Goal: Task Accomplishment & Management: Use online tool/utility

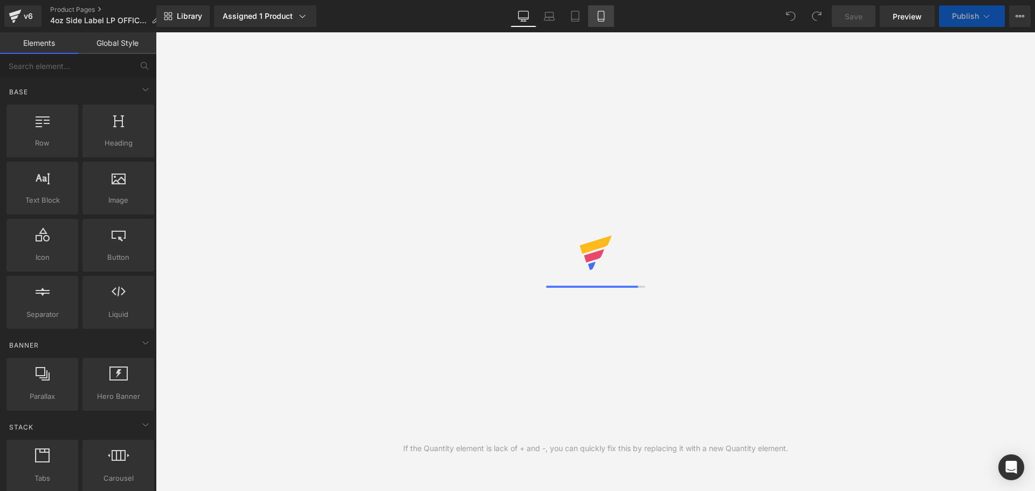
click at [597, 17] on icon at bounding box center [601, 16] width 11 height 11
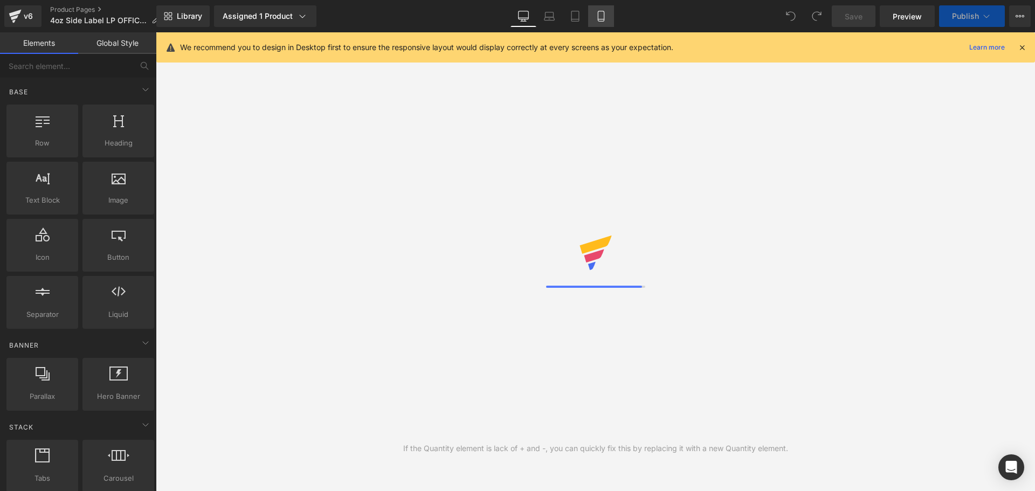
click at [604, 19] on icon at bounding box center [601, 19] width 6 height 0
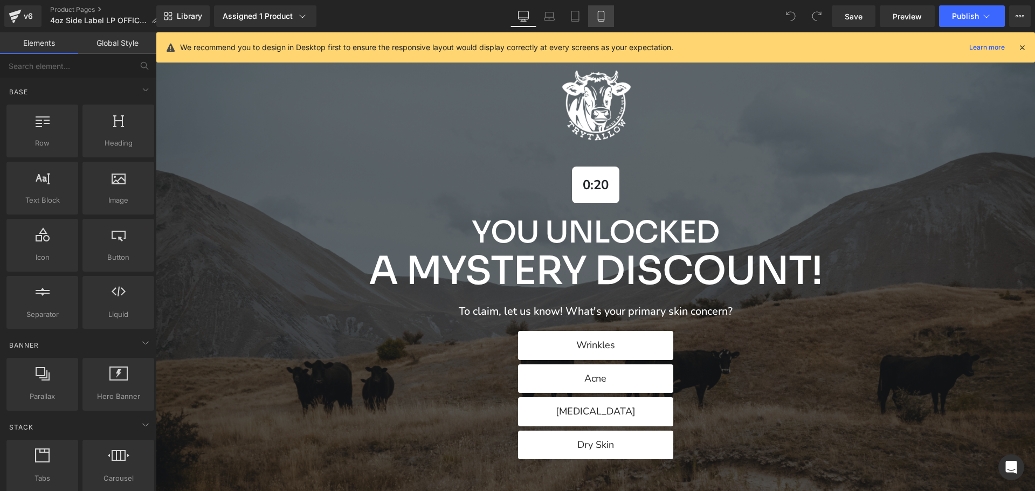
click at [604, 14] on icon at bounding box center [601, 16] width 11 height 11
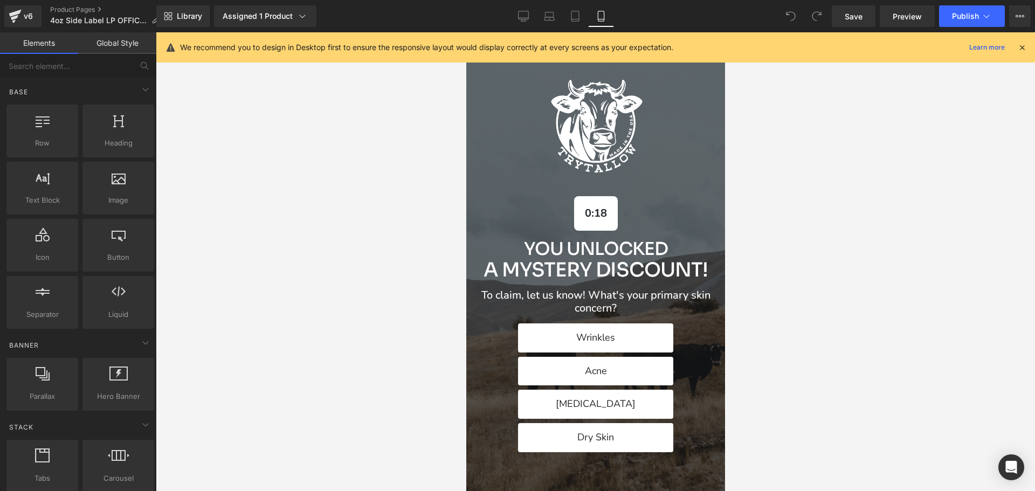
click at [1026, 47] on icon at bounding box center [1022, 48] width 10 height 10
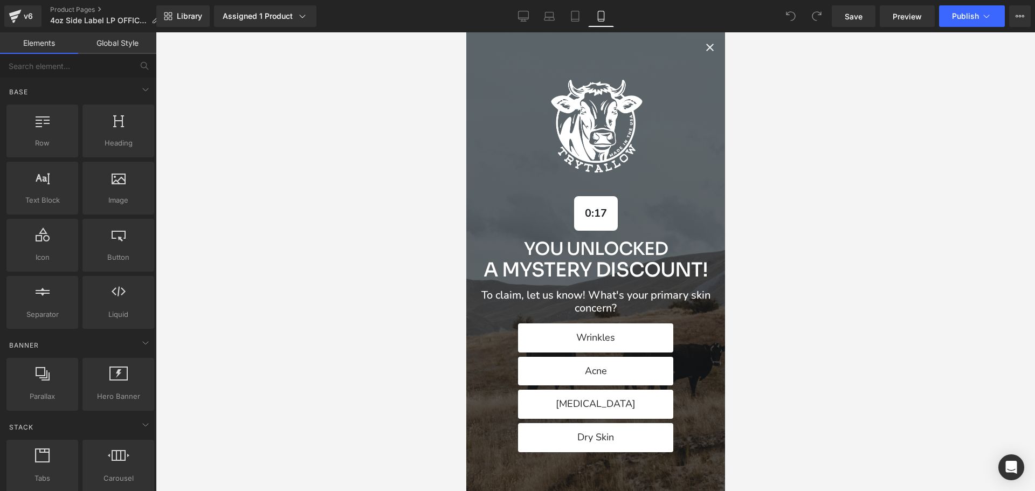
click at [703, 49] on icon "Close popup" at bounding box center [709, 47] width 13 height 13
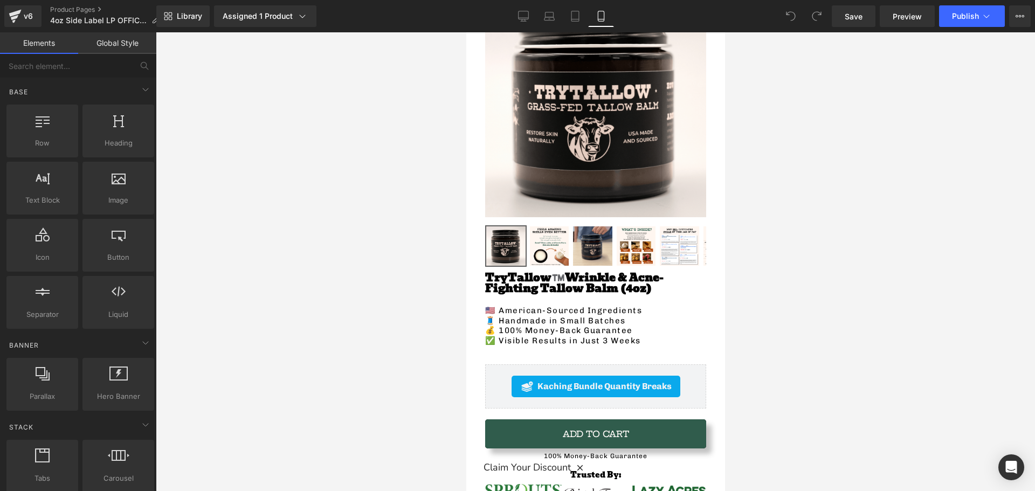
scroll to position [323, 0]
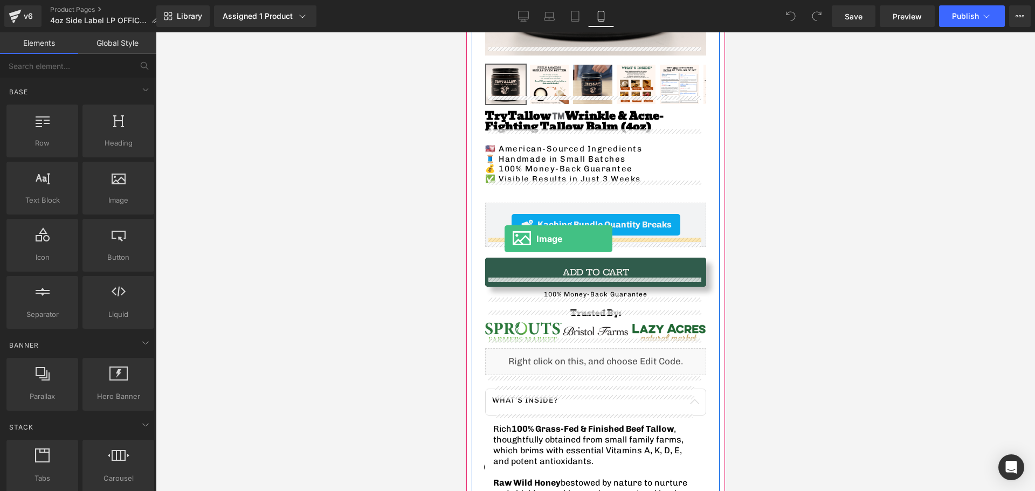
drag, startPoint x: 570, startPoint y: 218, endPoint x: 504, endPoint y: 239, distance: 69.6
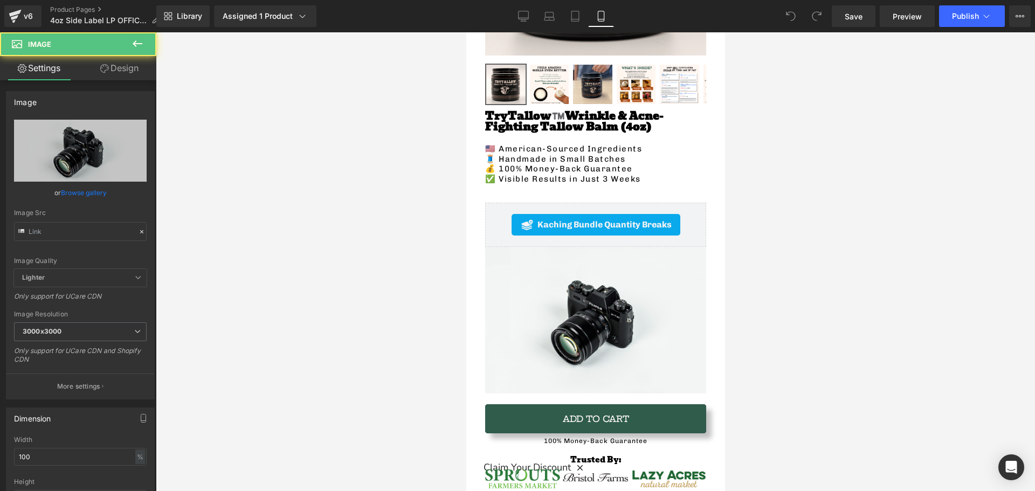
type input "//[DOMAIN_NAME][URL]"
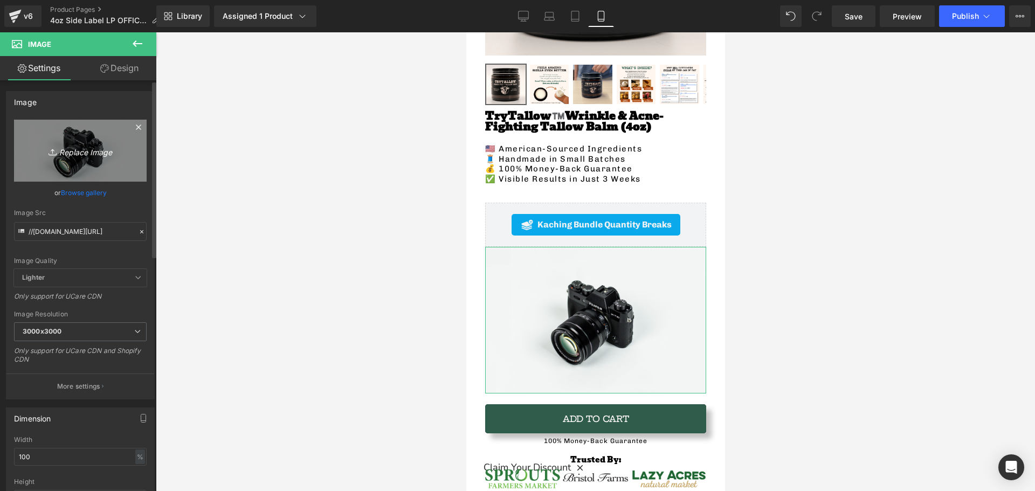
click at [81, 160] on link "Replace Image" at bounding box center [80, 151] width 133 height 62
type input "C:\fakepath\FREE $14.99 (3).png"
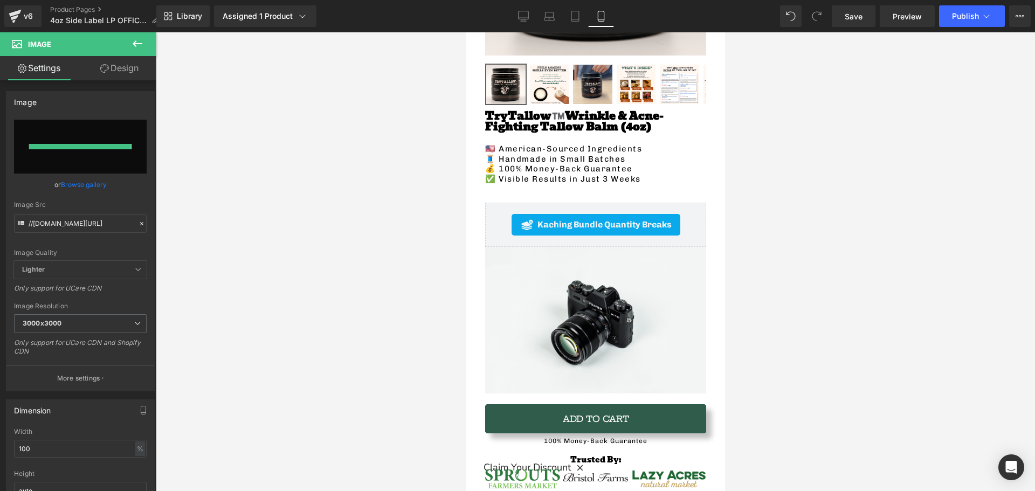
type input "[URL][DOMAIN_NAME]"
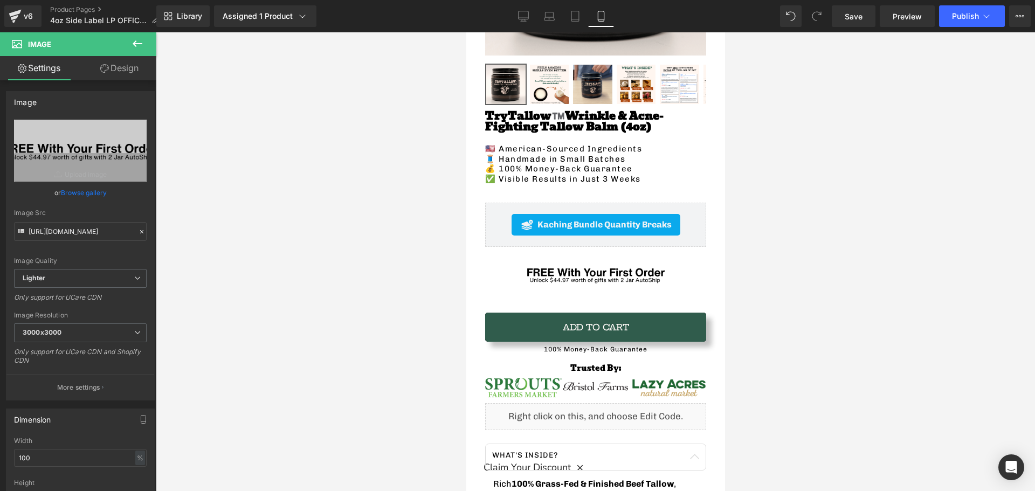
click at [379, 257] on div at bounding box center [595, 261] width 879 height 459
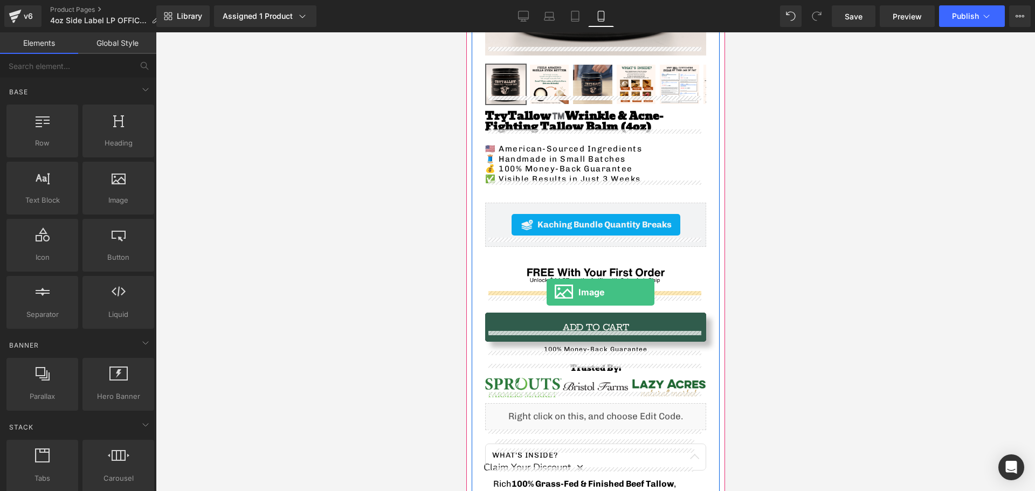
drag, startPoint x: 576, startPoint y: 226, endPoint x: 546, endPoint y: 292, distance: 72.4
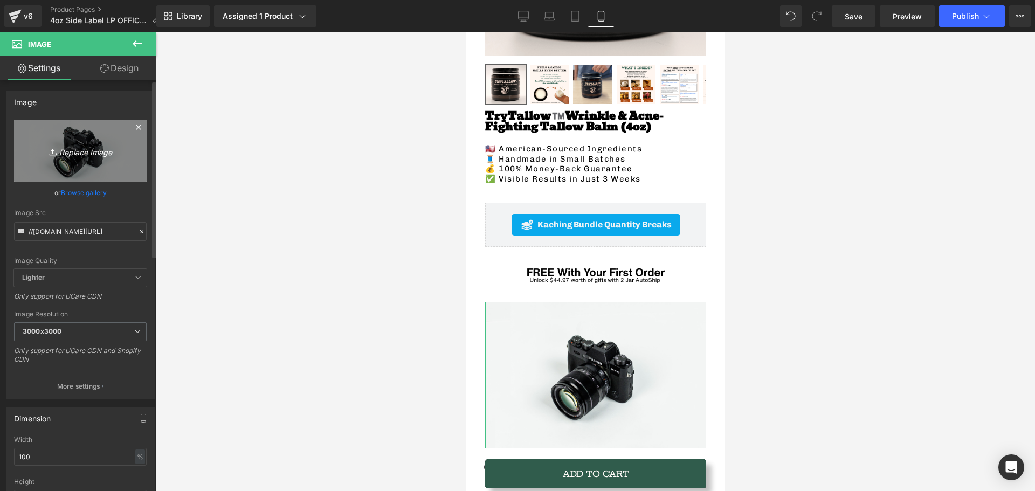
click at [103, 154] on icon "Replace Image" at bounding box center [80, 150] width 86 height 13
type input "C:\fakepath\FREE $14.99 (4).png"
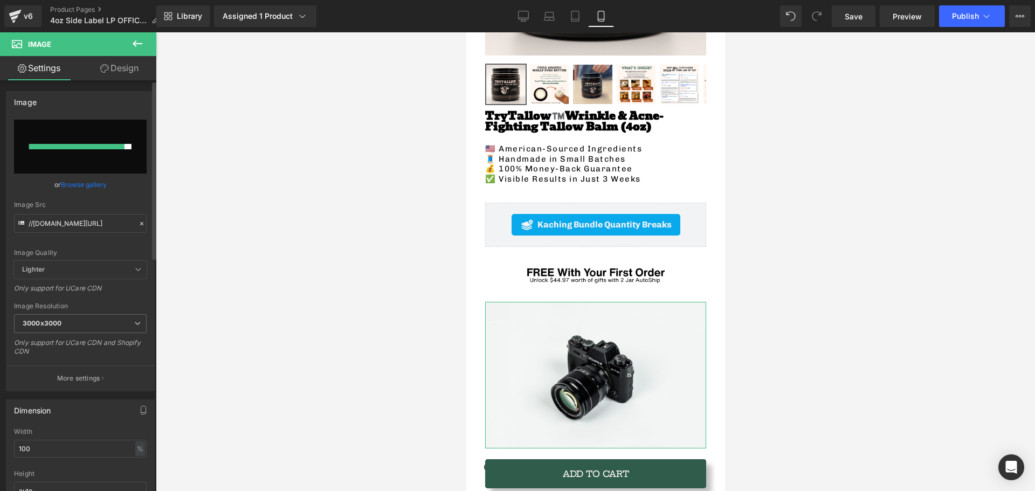
click at [64, 190] on link "Browse gallery" at bounding box center [84, 184] width 46 height 19
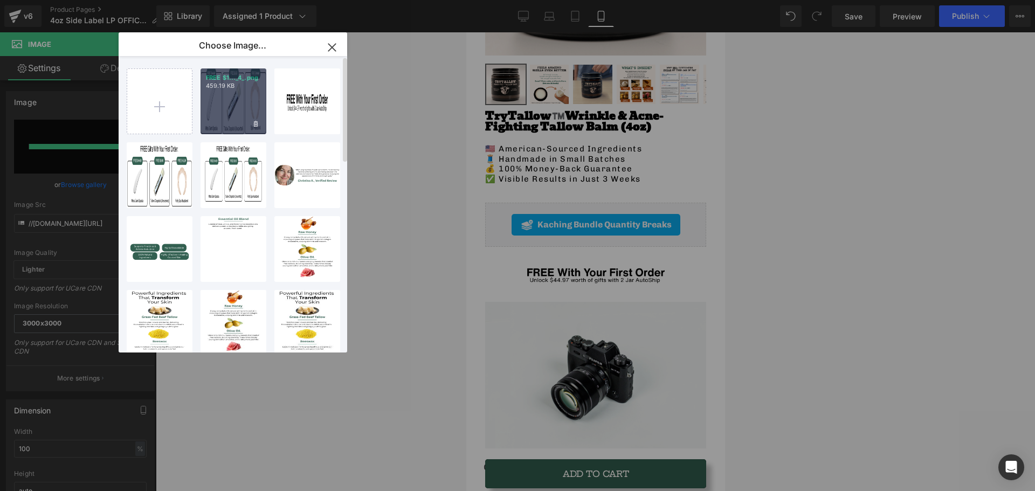
click at [217, 119] on div "FREE $1..._4_.png 459.19 KB" at bounding box center [234, 101] width 66 height 66
type input "[URL][DOMAIN_NAME]"
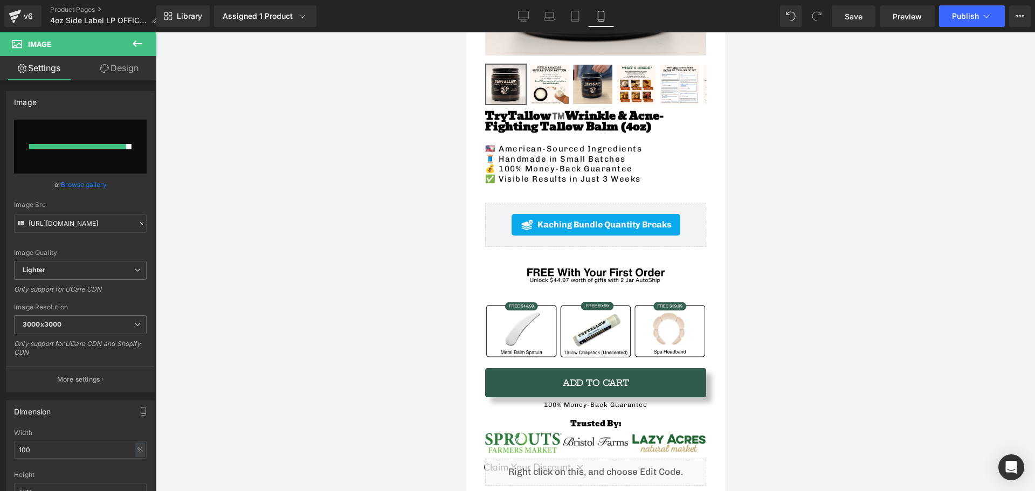
click at [335, 247] on div at bounding box center [595, 261] width 879 height 459
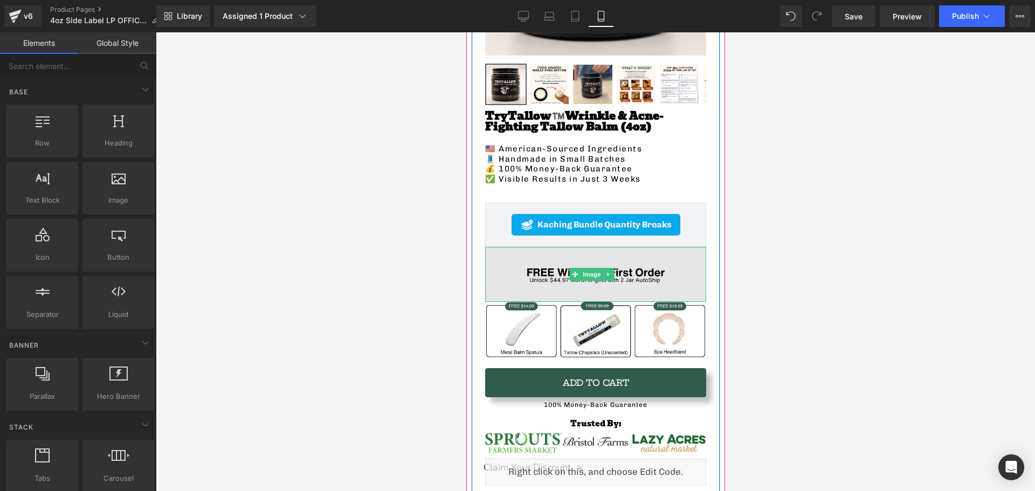
click at [540, 267] on img at bounding box center [595, 275] width 221 height 56
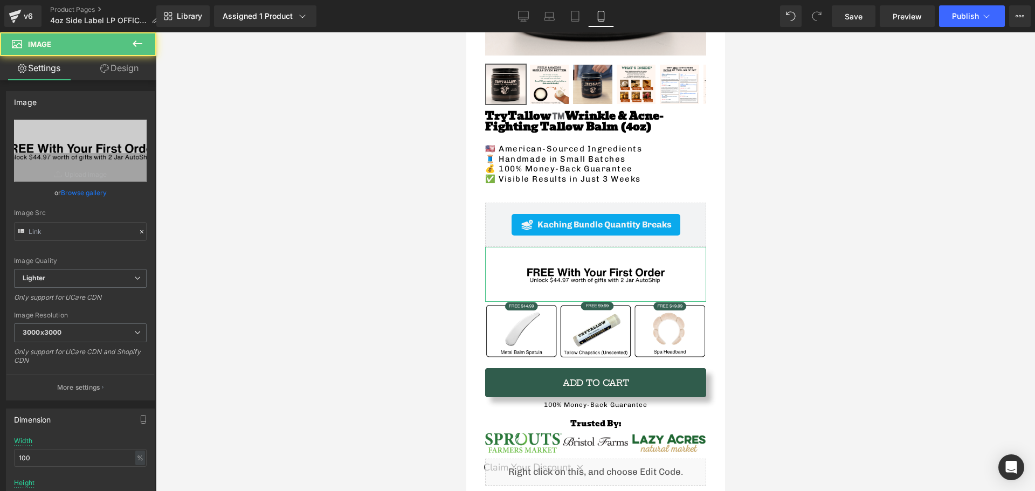
type input "[URL][DOMAIN_NAME]"
click at [122, 64] on link "Design" at bounding box center [119, 68] width 78 height 24
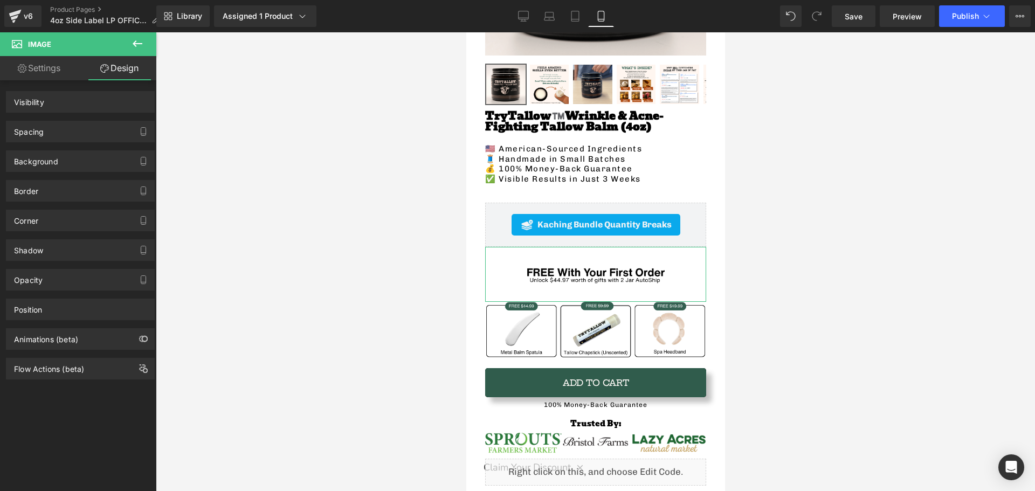
click at [133, 38] on icon at bounding box center [137, 43] width 13 height 13
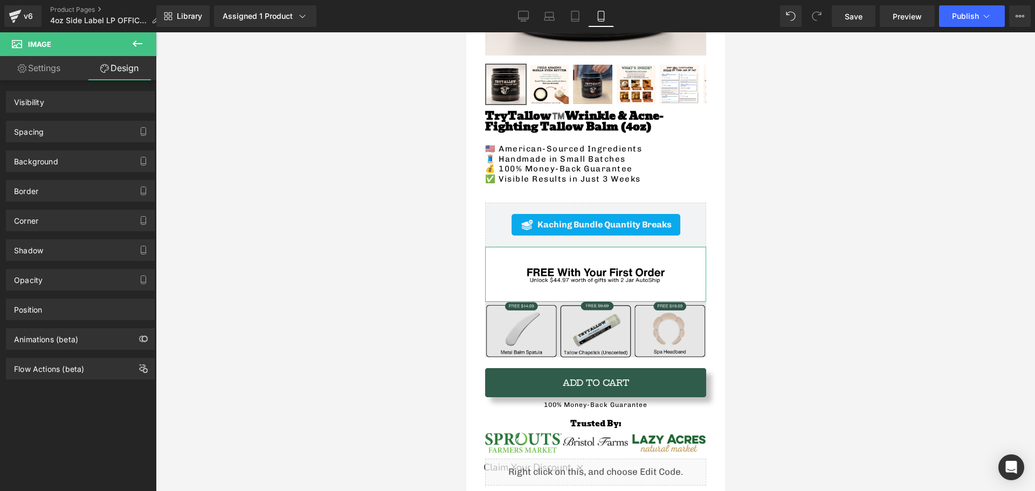
click at [552, 328] on img at bounding box center [595, 330] width 221 height 56
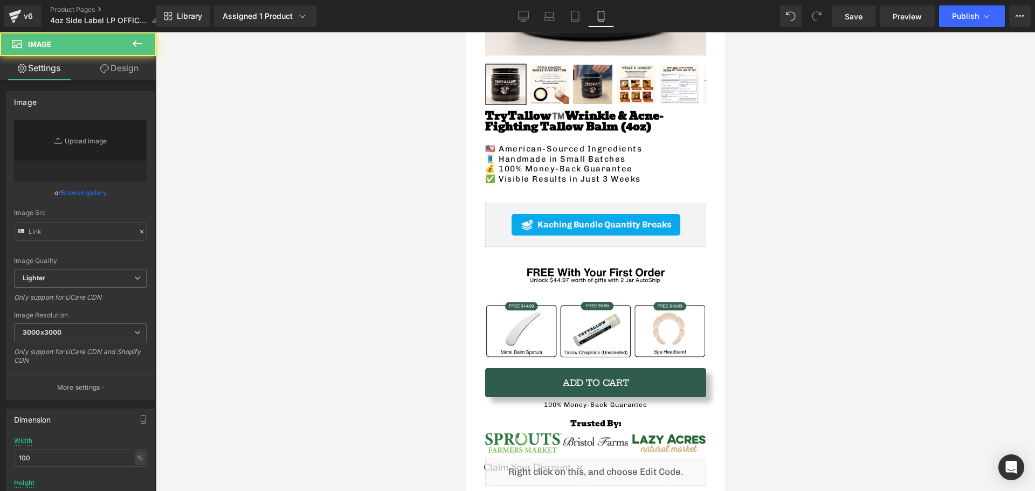
type input "[URL][DOMAIN_NAME]"
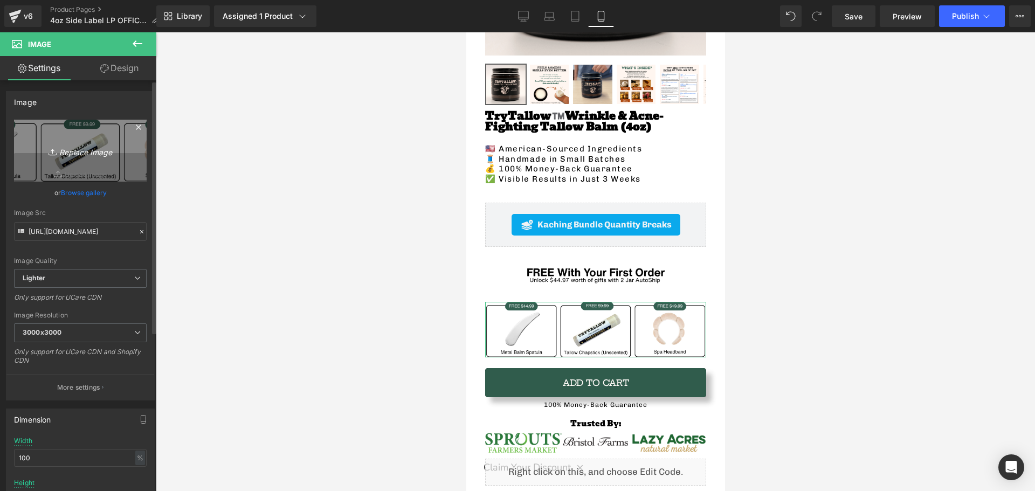
click at [68, 147] on icon "Replace Image" at bounding box center [80, 150] width 86 height 13
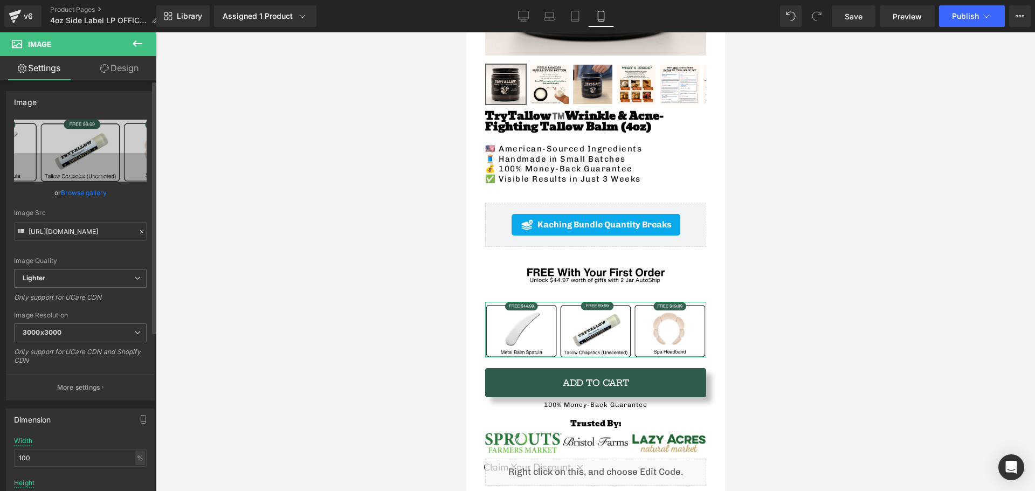
click at [94, 193] on link "Browse gallery" at bounding box center [84, 192] width 46 height 19
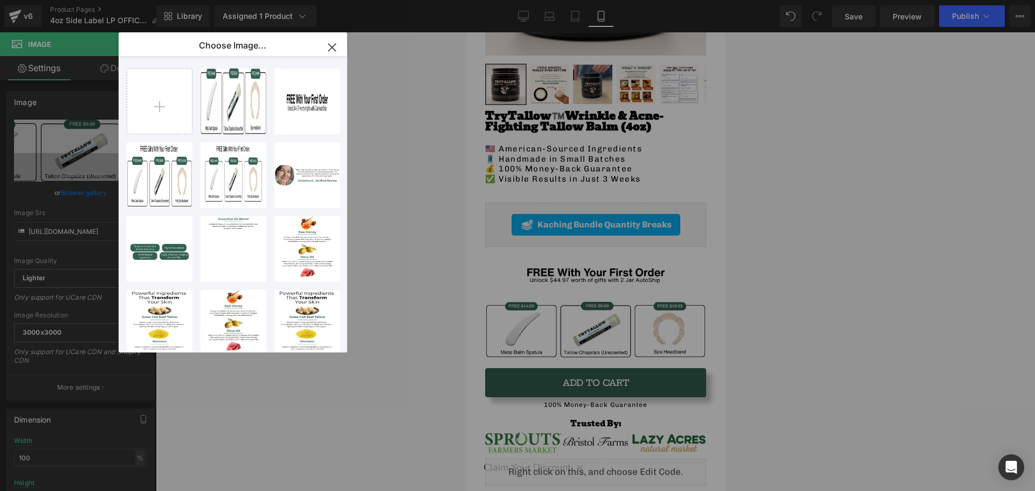
click at [335, 44] on icon "button" at bounding box center [331, 47] width 7 height 7
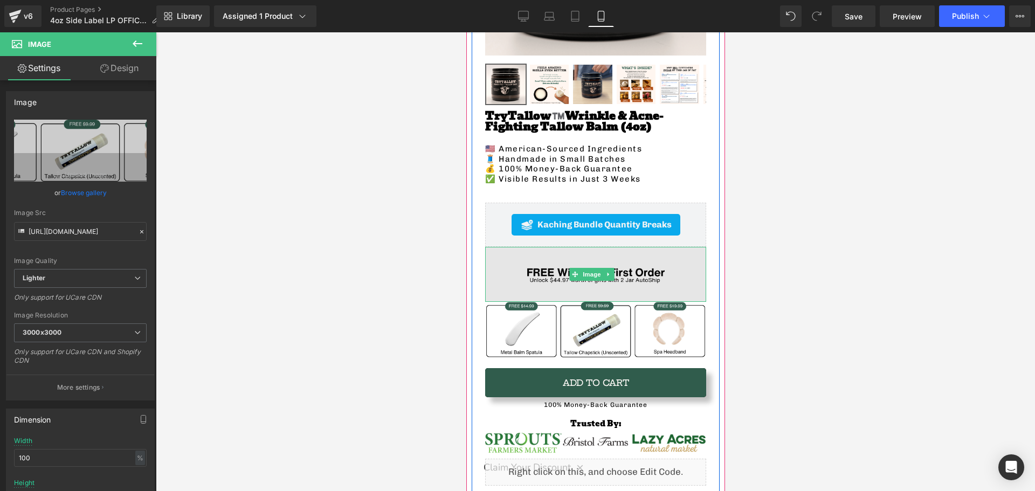
click at [536, 274] on img at bounding box center [595, 275] width 221 height 56
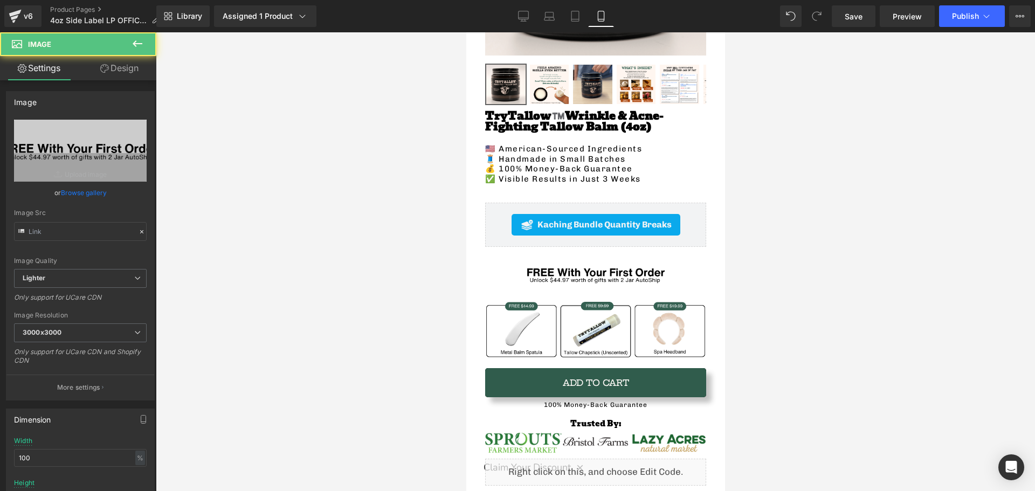
type input "[URL][DOMAIN_NAME]"
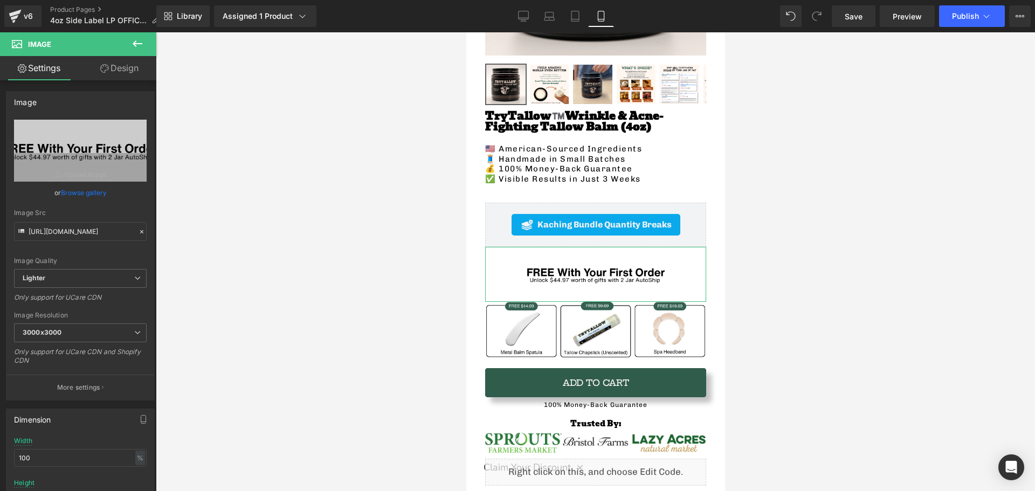
drag, startPoint x: 114, startPoint y: 61, endPoint x: 85, endPoint y: 175, distance: 117.9
click at [114, 61] on link "Design" at bounding box center [119, 68] width 78 height 24
click at [0, 0] on div "Spacing" at bounding box center [0, 0] width 0 height 0
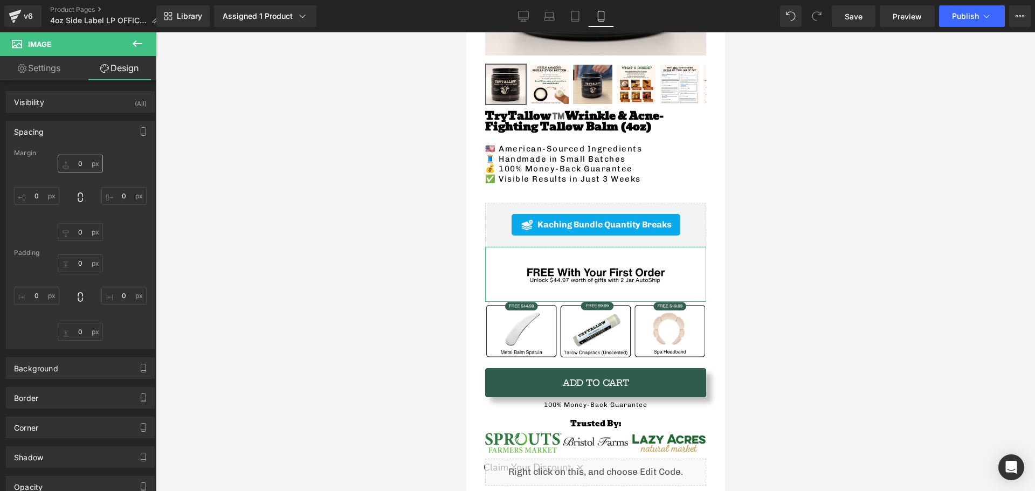
type input "0"
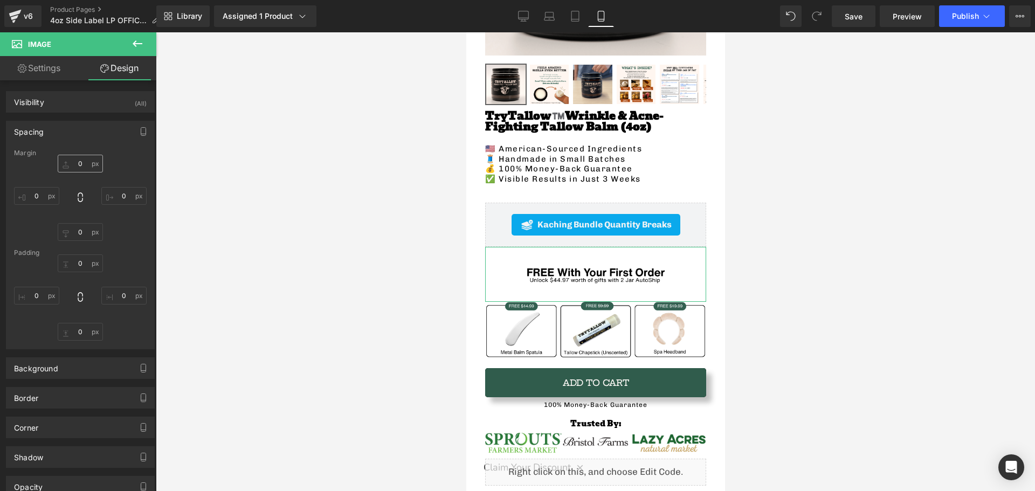
type input "0"
click at [78, 170] on input "0" at bounding box center [80, 164] width 45 height 18
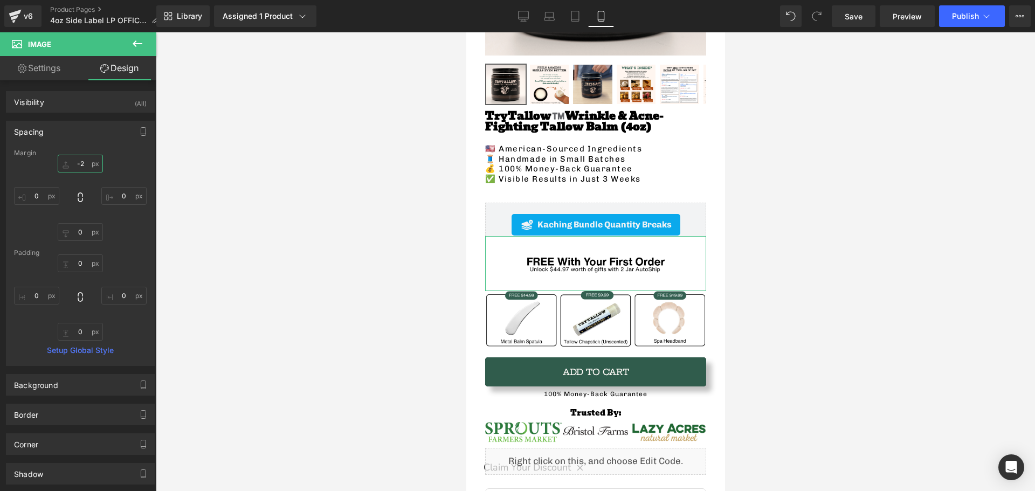
type input "-"
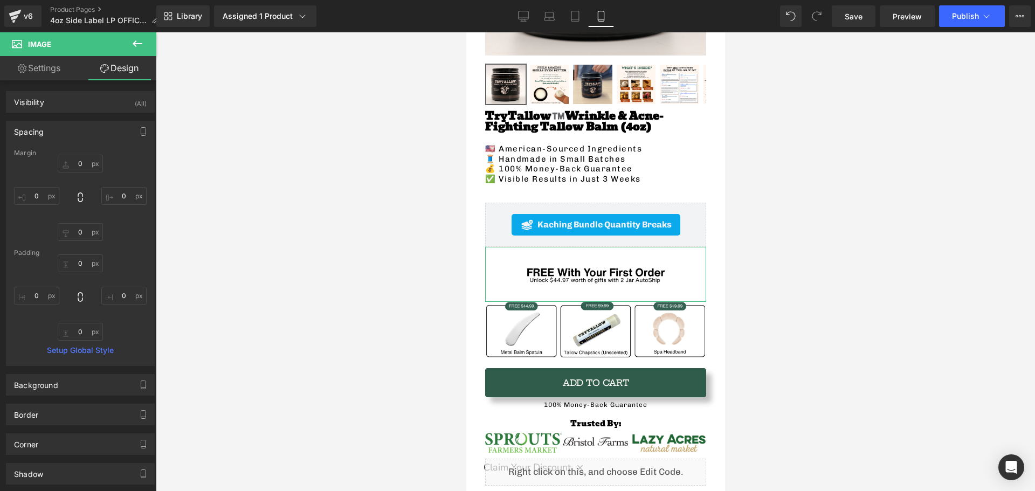
click at [78, 278] on div "0px 0 0px 0 0px 0 0px 0" at bounding box center [80, 297] width 133 height 86
click at [81, 247] on div "Margin 0px 0 0px 0 0px 0 [GEOGRAPHIC_DATA] 0px 0 0px 0 0px 0 0px 0 Setup Global…" at bounding box center [80, 257] width 148 height 216
click at [78, 230] on input "0" at bounding box center [80, 232] width 45 height 18
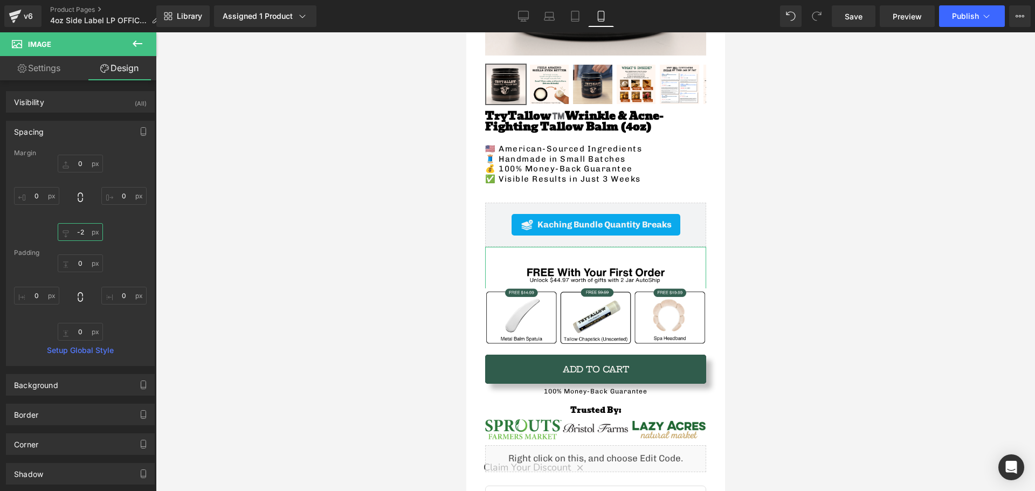
type input "-"
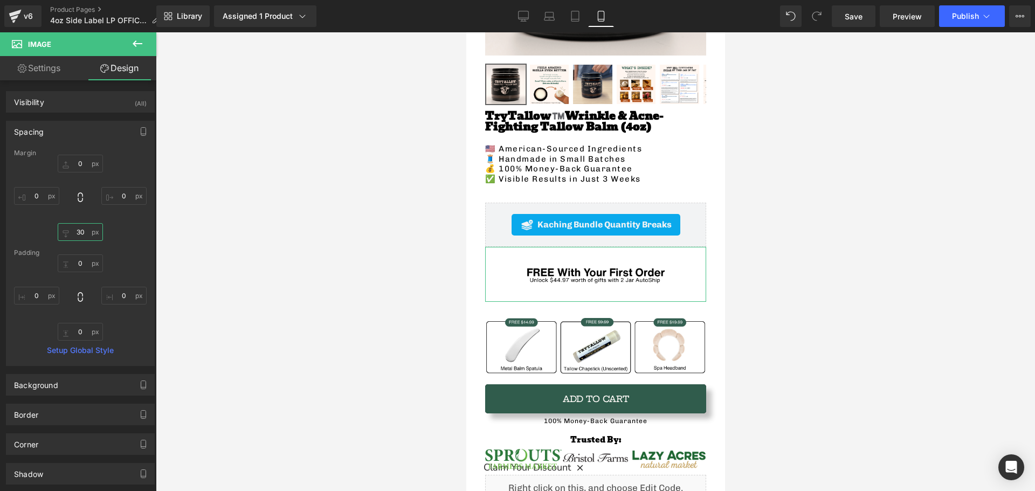
type input "3"
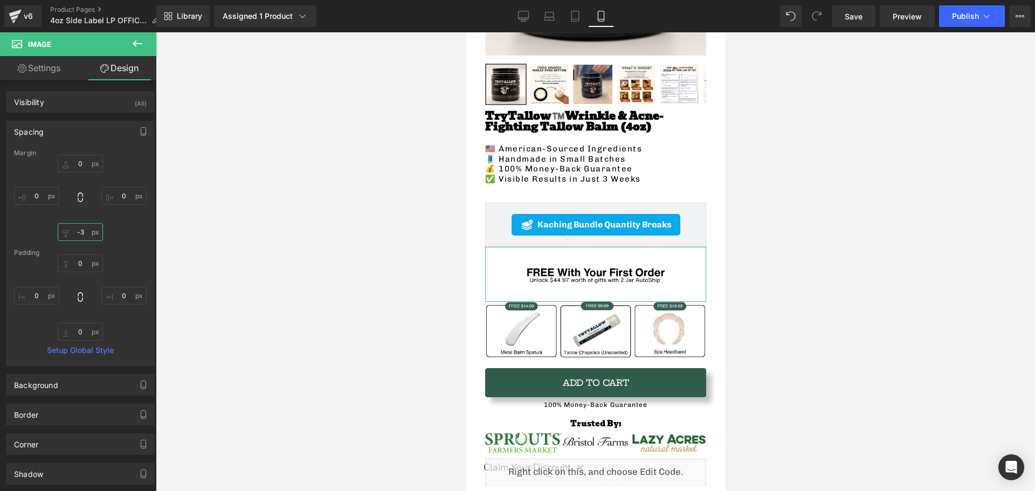
type input "-30"
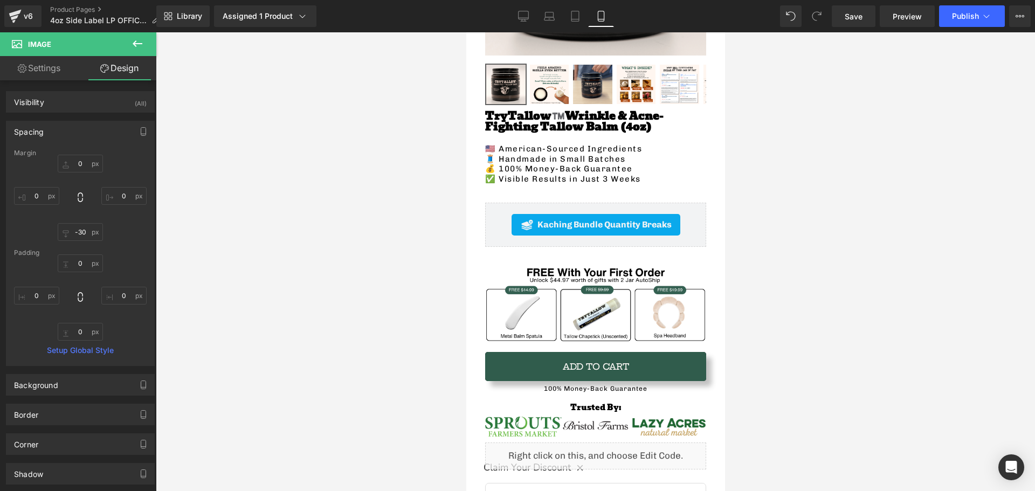
click at [386, 327] on div at bounding box center [595, 261] width 879 height 459
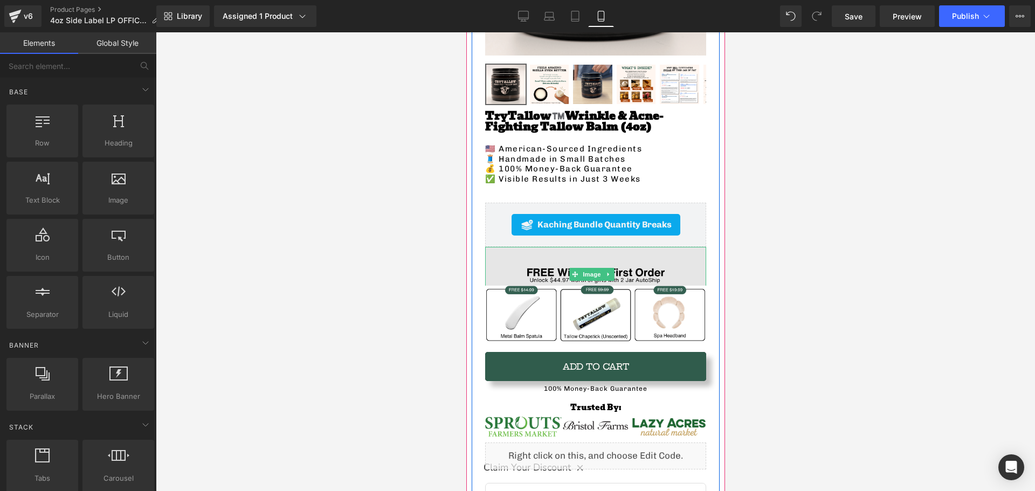
click at [548, 264] on img at bounding box center [595, 275] width 221 height 56
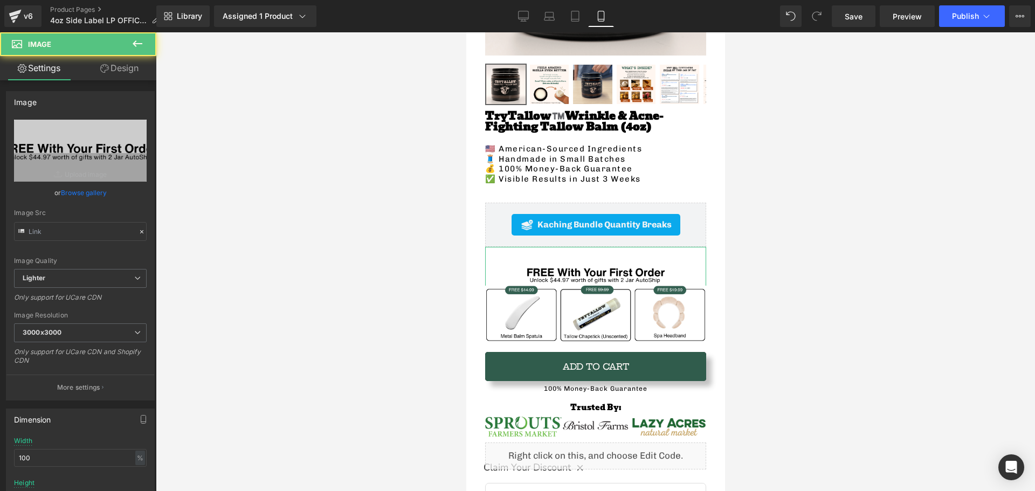
type input "[URL][DOMAIN_NAME]"
drag, startPoint x: 110, startPoint y: 69, endPoint x: 39, endPoint y: 140, distance: 99.9
click at [110, 69] on link "Design" at bounding box center [119, 68] width 78 height 24
click at [0, 0] on div "Spacing" at bounding box center [0, 0] width 0 height 0
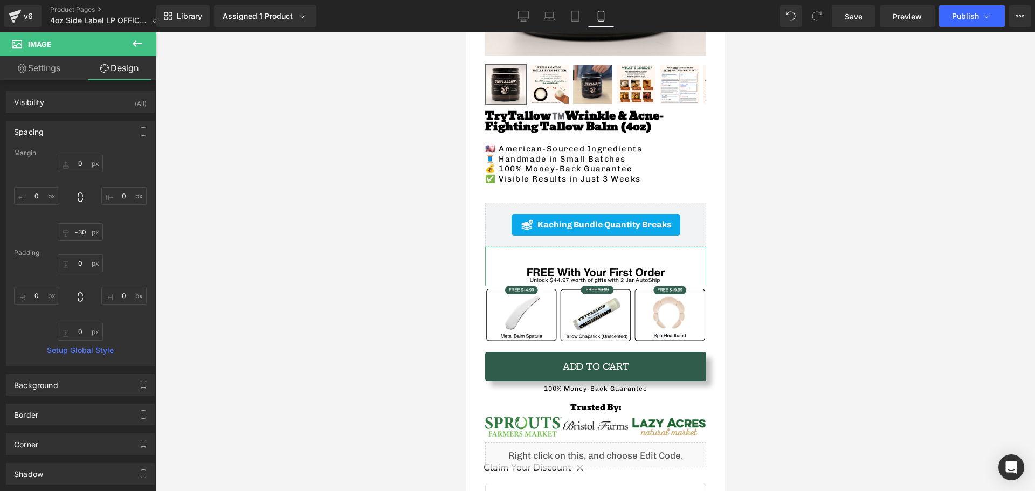
type input "0"
type input "-30"
type input "0"
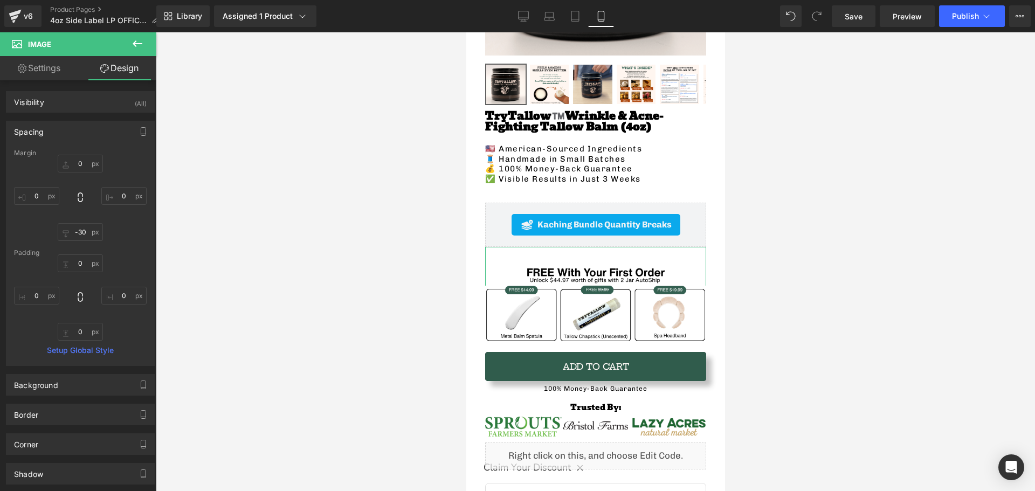
type input "0"
click at [38, 135] on div "Spacing" at bounding box center [29, 128] width 30 height 15
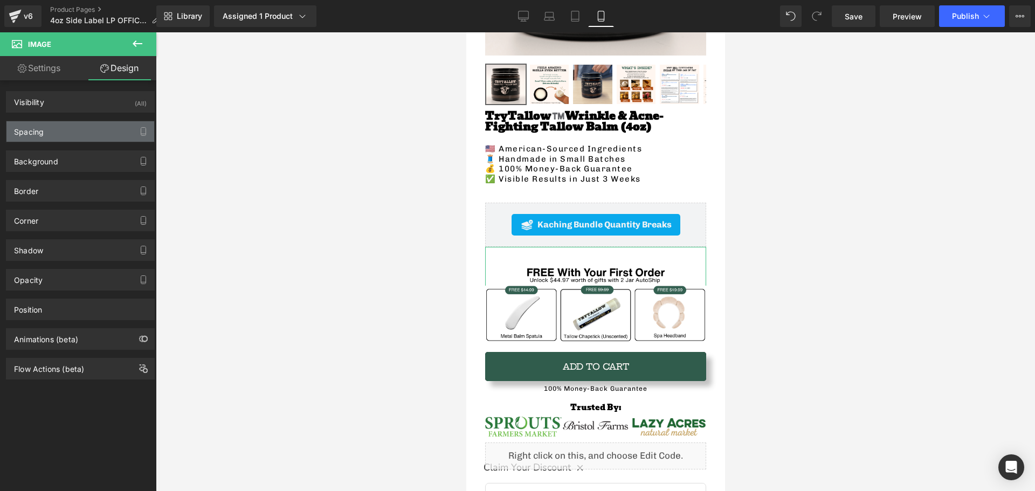
click at [38, 135] on div "Spacing" at bounding box center [29, 128] width 30 height 15
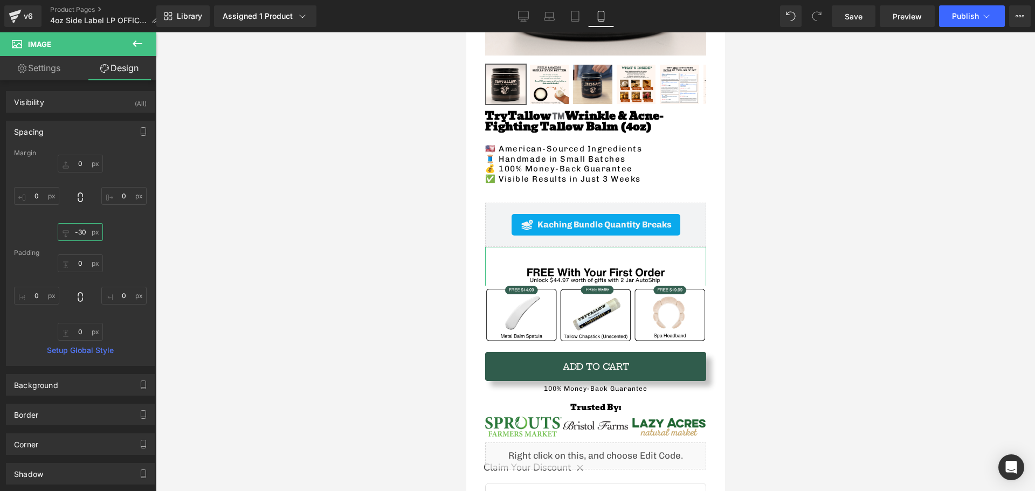
click at [82, 236] on input "-30" at bounding box center [80, 232] width 45 height 18
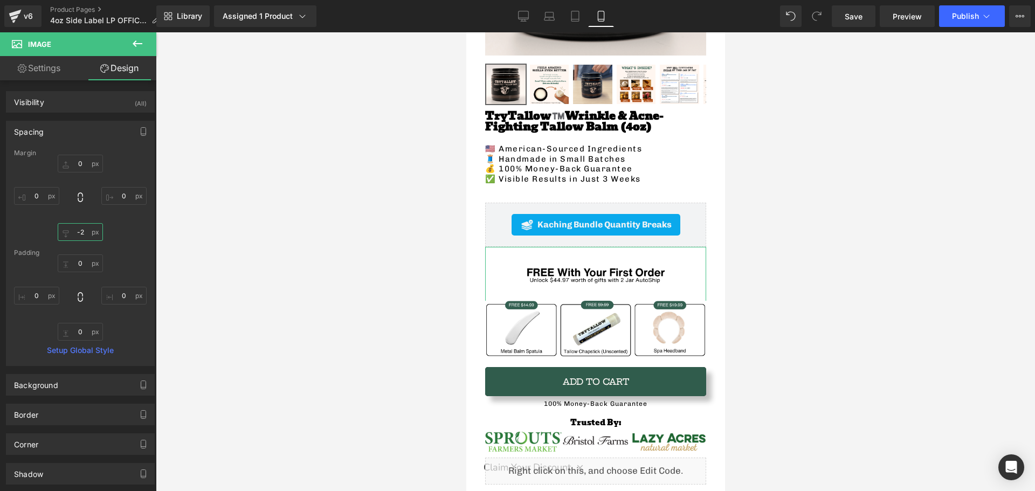
type input "-25"
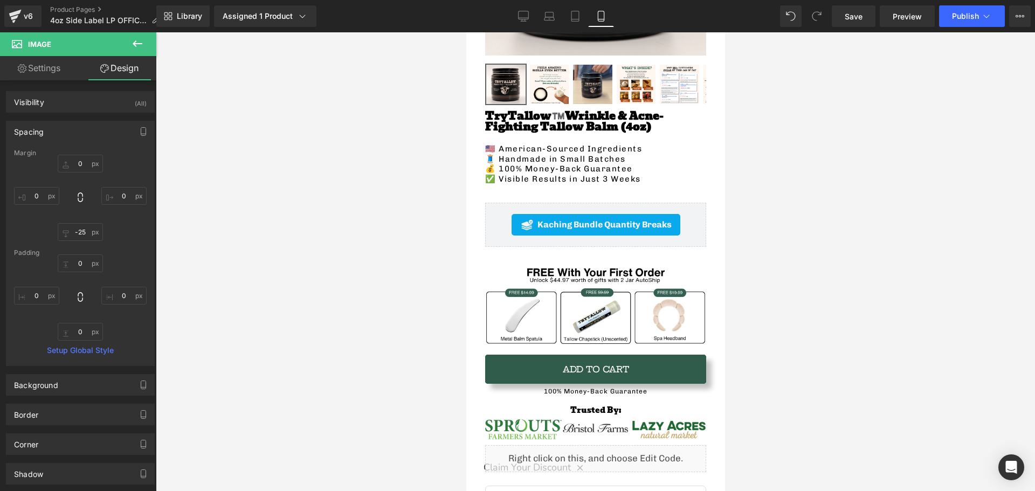
click at [305, 255] on div at bounding box center [595, 261] width 879 height 459
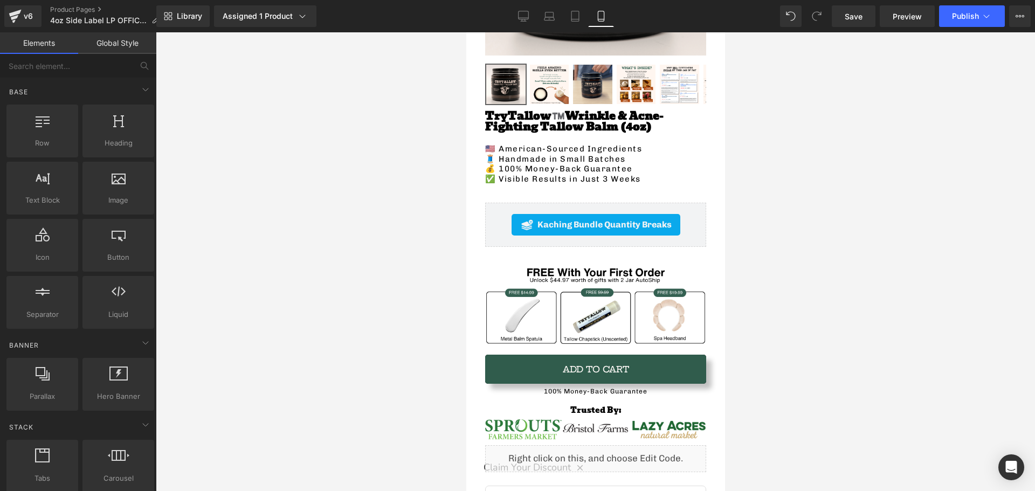
click at [239, 250] on div at bounding box center [595, 261] width 879 height 459
click at [982, 16] on icon at bounding box center [986, 16] width 11 height 11
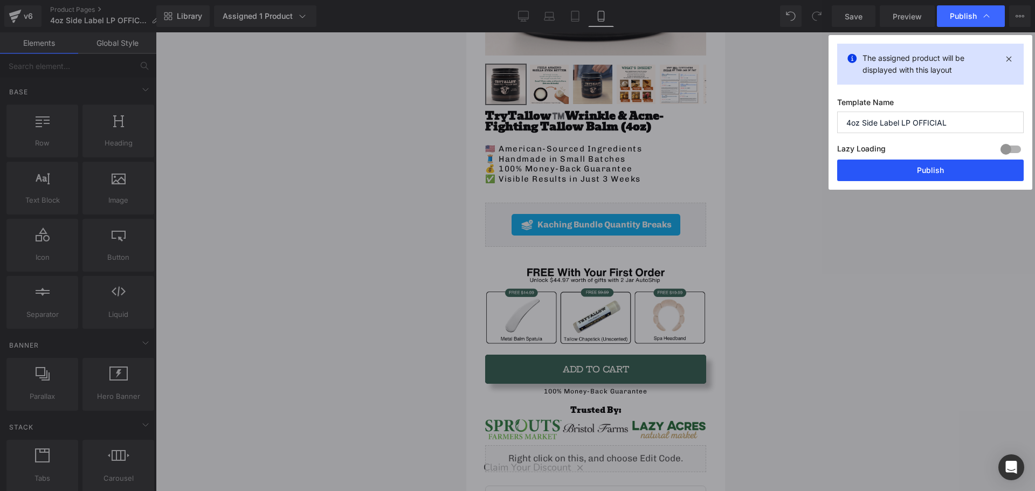
click at [921, 177] on button "Publish" at bounding box center [930, 171] width 186 height 22
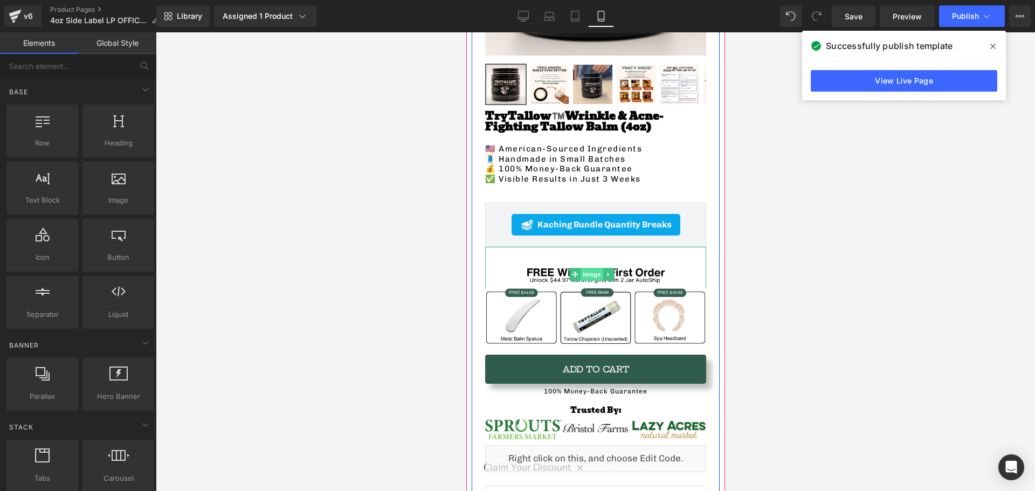
click at [585, 269] on span "Image" at bounding box center [591, 274] width 23 height 13
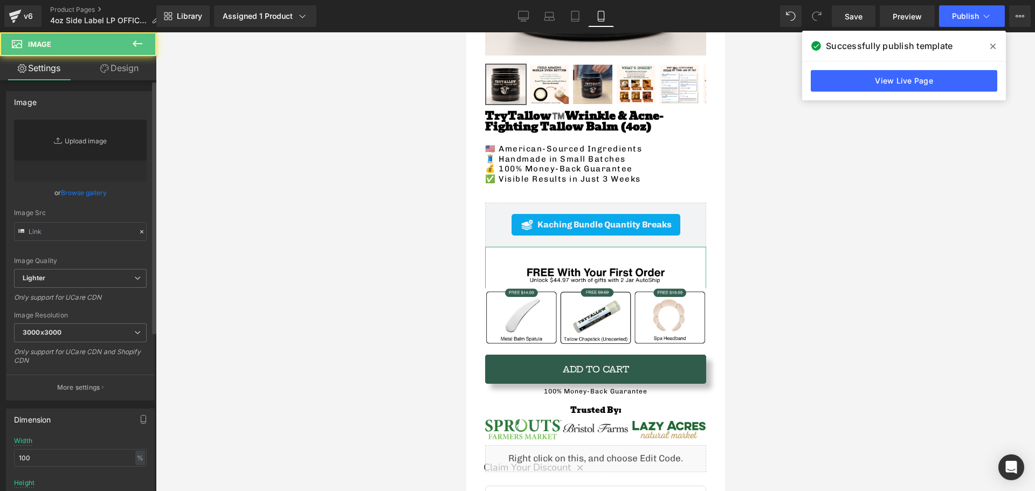
type input "[URL][DOMAIN_NAME]"
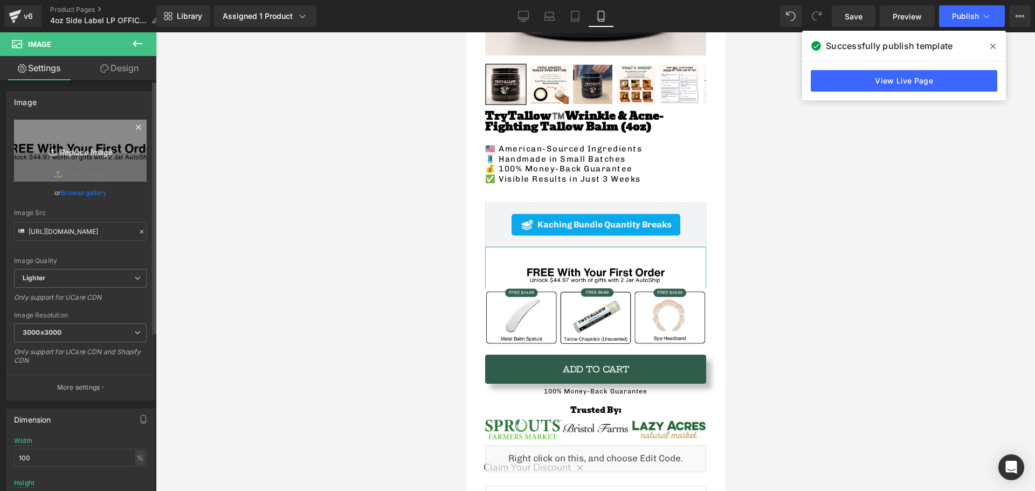
click at [73, 147] on icon "Replace Image" at bounding box center [80, 150] width 86 height 13
type input "C:\fakepath\FREE $14.99 (5).png"
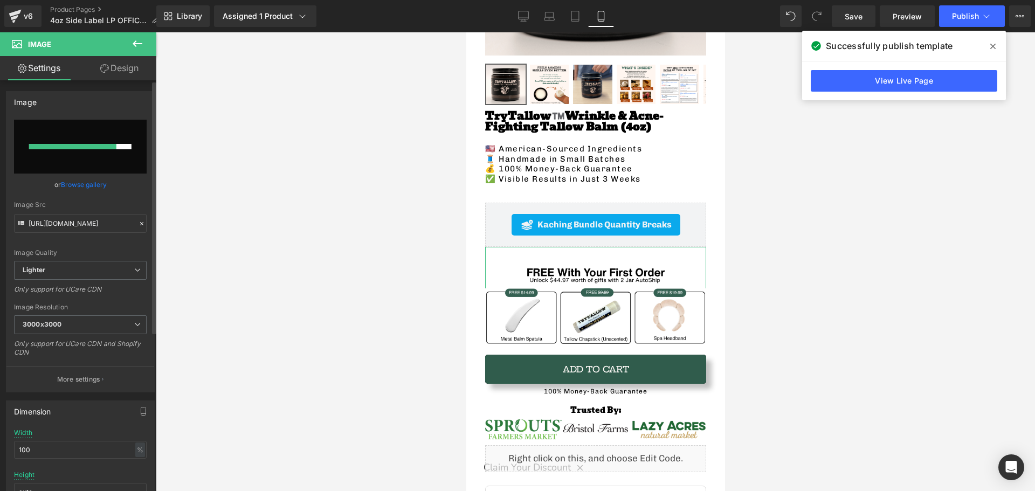
click at [91, 187] on link "Browse gallery" at bounding box center [84, 184] width 46 height 19
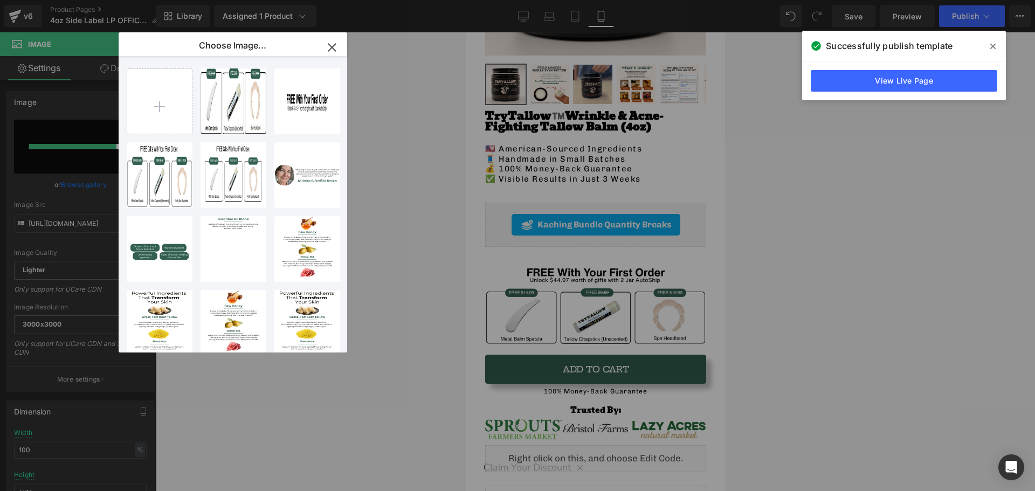
click at [337, 46] on icon "button" at bounding box center [331, 47] width 17 height 17
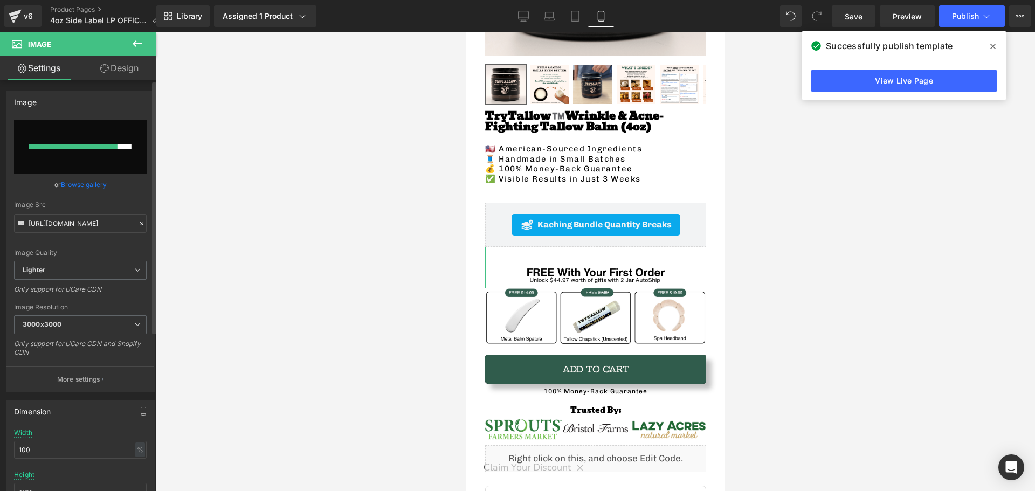
click at [106, 172] on input "file" at bounding box center [80, 147] width 133 height 54
click at [81, 186] on link "Browse gallery" at bounding box center [84, 184] width 46 height 19
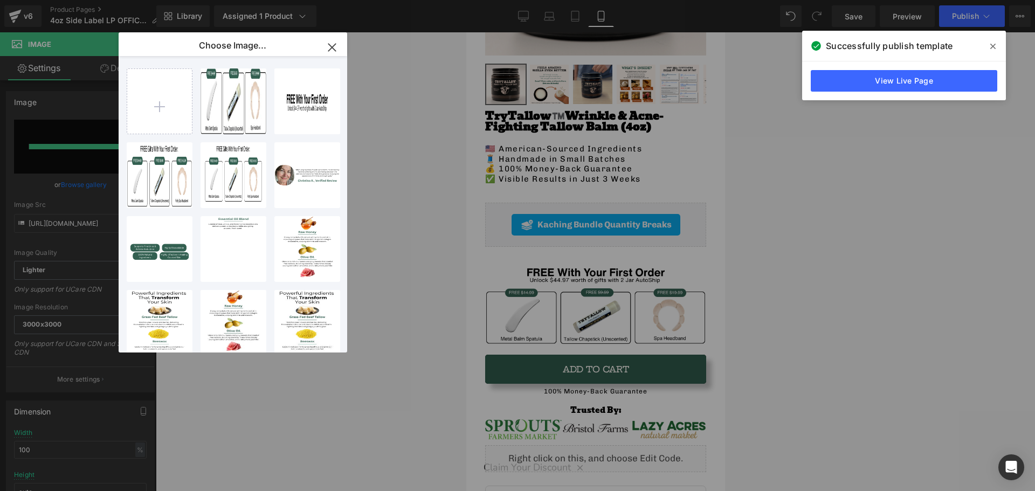
click at [338, 47] on icon "button" at bounding box center [331, 47] width 17 height 17
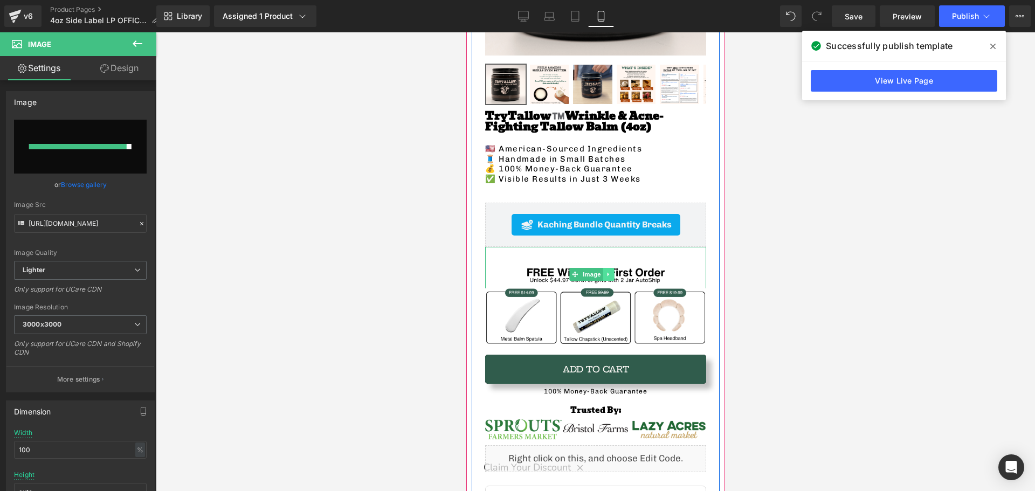
click at [606, 271] on icon at bounding box center [608, 274] width 6 height 6
click at [616, 272] on icon at bounding box center [613, 275] width 6 height 6
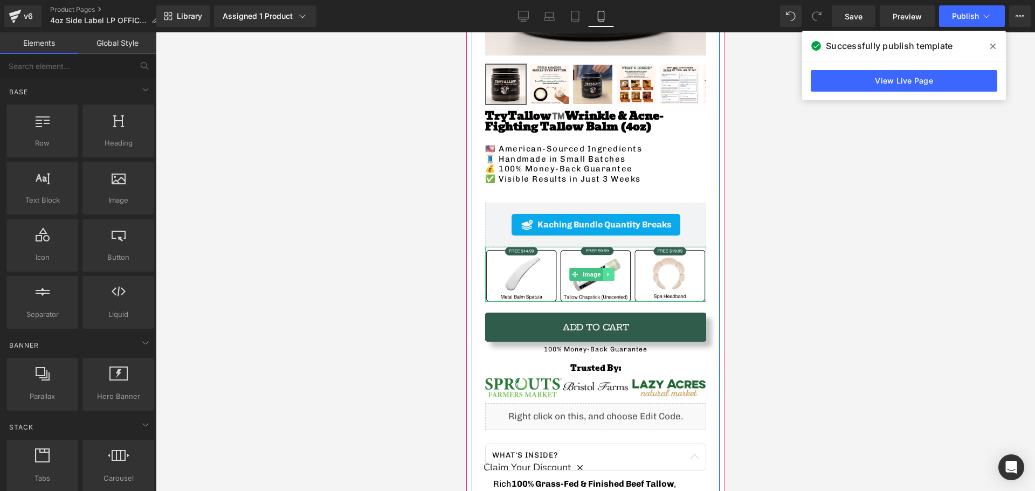
click at [605, 271] on icon at bounding box center [608, 274] width 6 height 6
click at [612, 271] on icon at bounding box center [613, 274] width 6 height 6
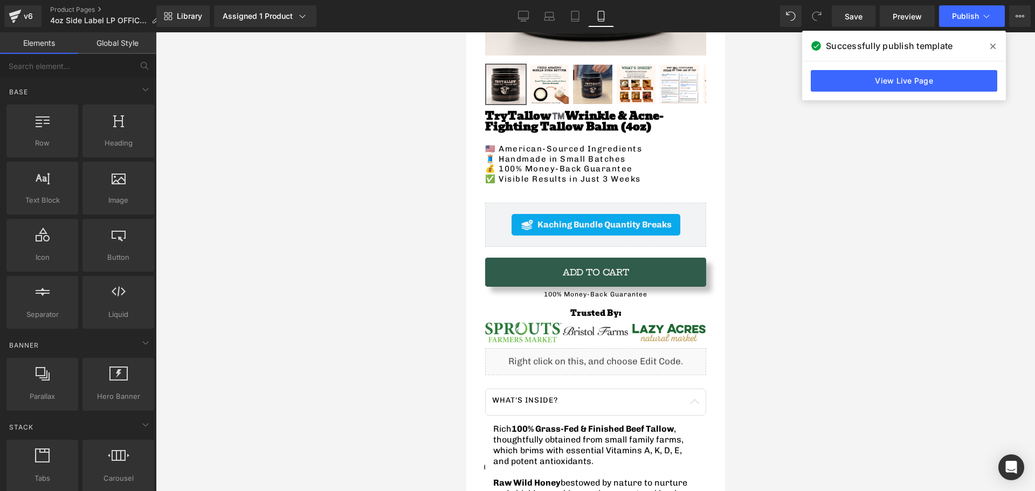
click at [342, 209] on div at bounding box center [595, 261] width 879 height 459
click at [976, 12] on span "Publish" at bounding box center [965, 16] width 27 height 9
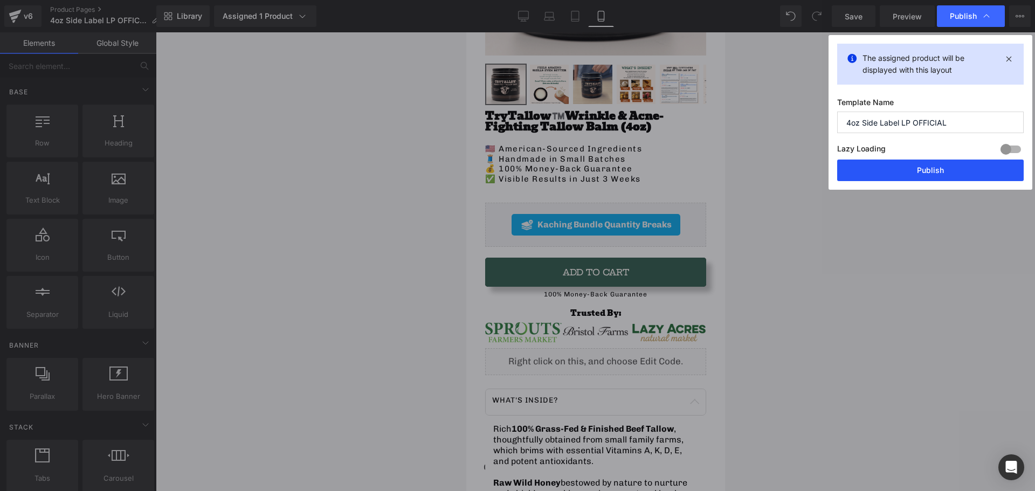
click at [857, 181] on button "Publish" at bounding box center [930, 171] width 186 height 22
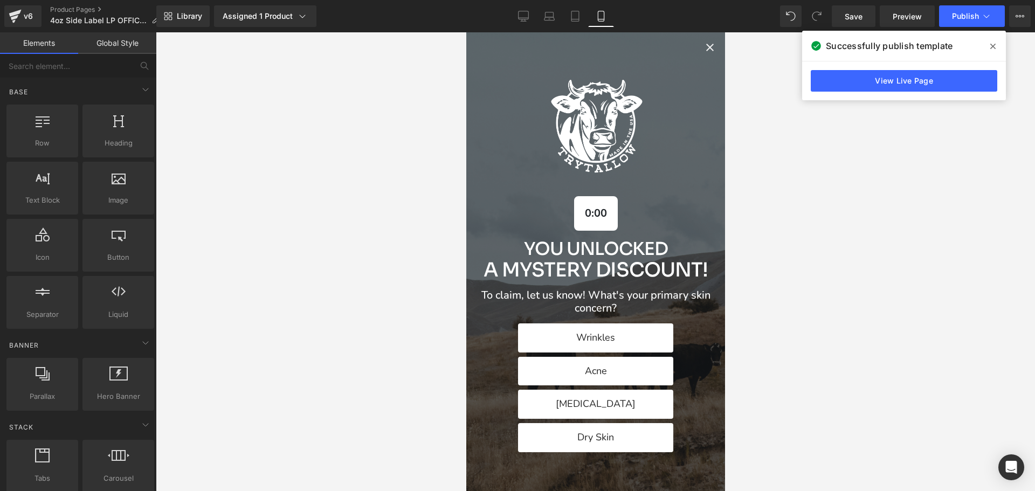
scroll to position [0, 0]
click at [693, 53] on div "Alia popup" at bounding box center [595, 261] width 259 height 459
click at [703, 48] on icon "Close popup" at bounding box center [709, 47] width 13 height 13
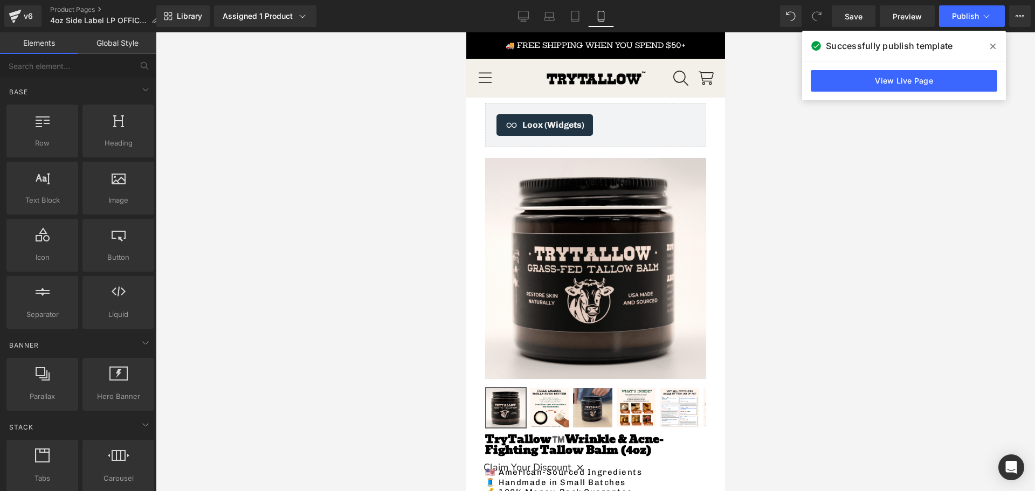
click at [991, 47] on icon at bounding box center [992, 46] width 5 height 5
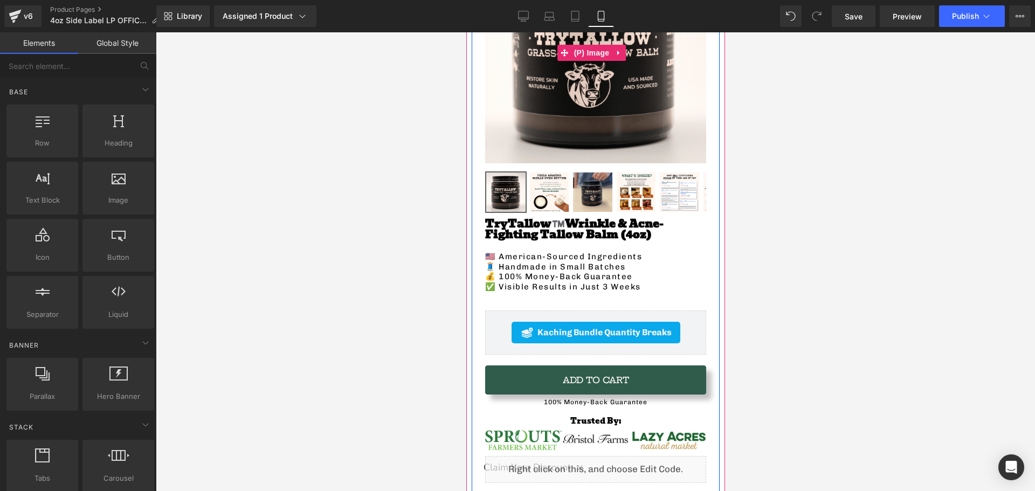
scroll to position [270, 0]
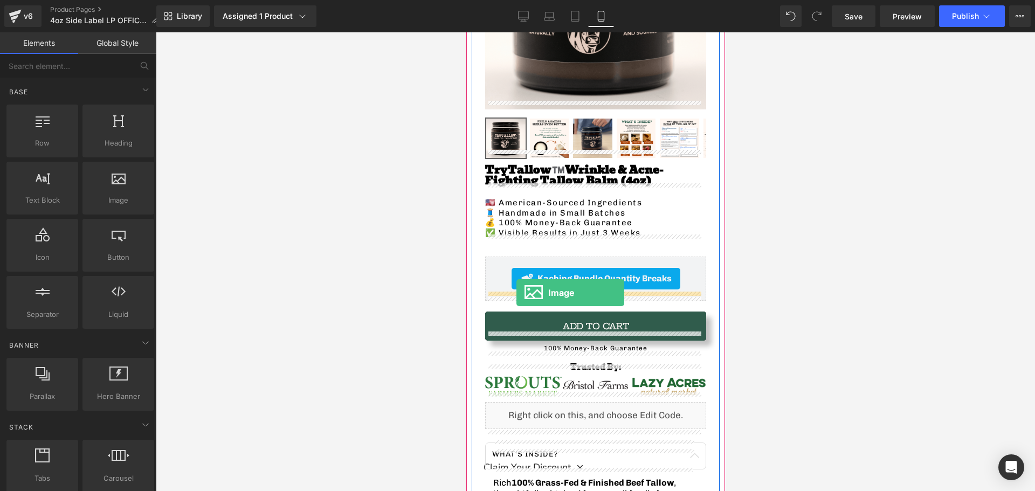
drag, startPoint x: 569, startPoint y: 210, endPoint x: 515, endPoint y: 292, distance: 98.1
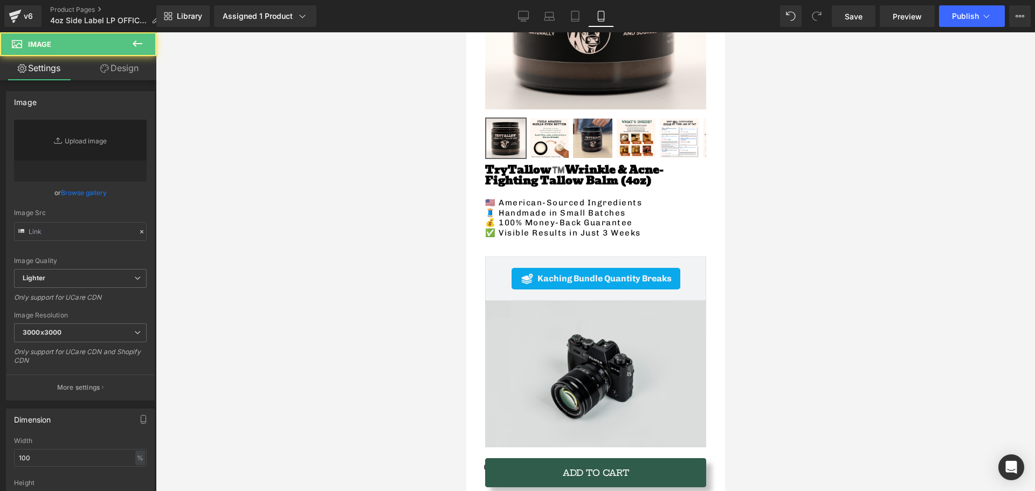
type input "//[DOMAIN_NAME][URL]"
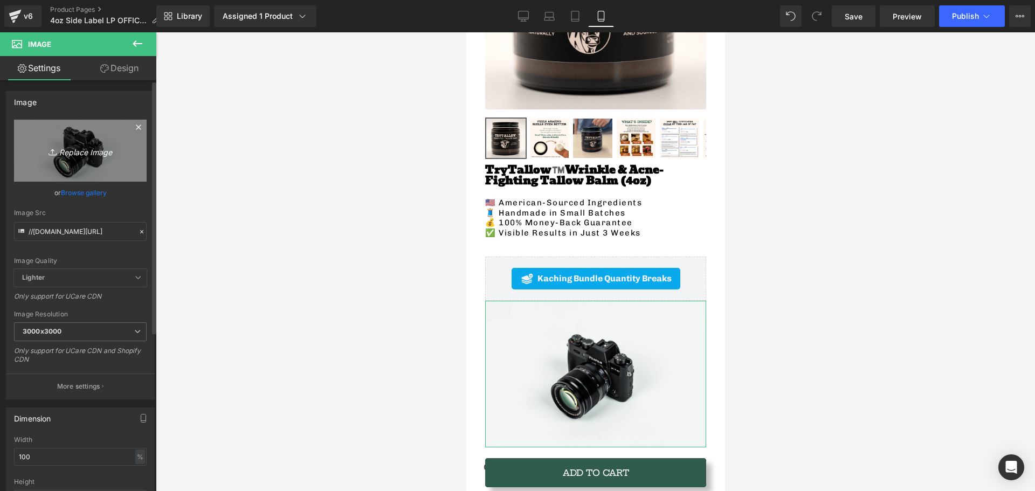
click at [77, 148] on icon "Replace Image" at bounding box center [80, 150] width 86 height 13
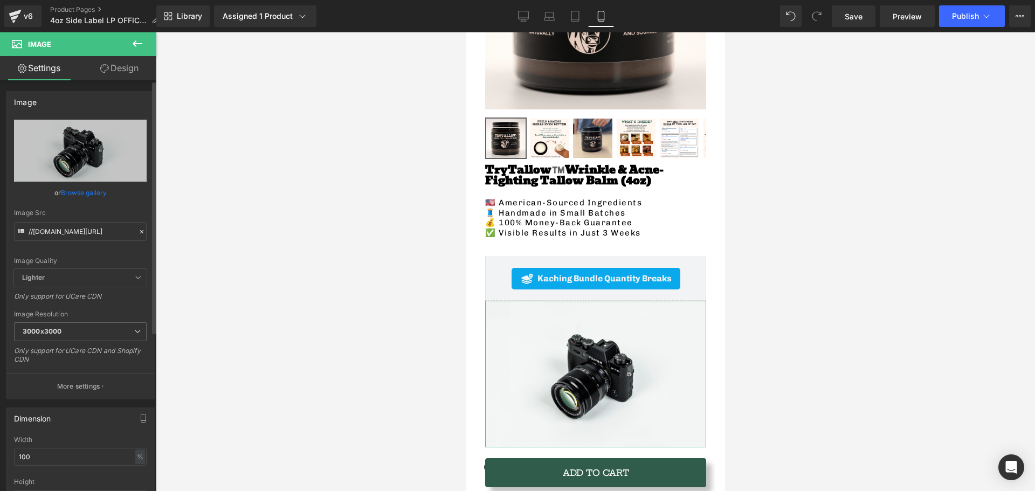
click at [85, 192] on link "Browse gallery" at bounding box center [84, 192] width 46 height 19
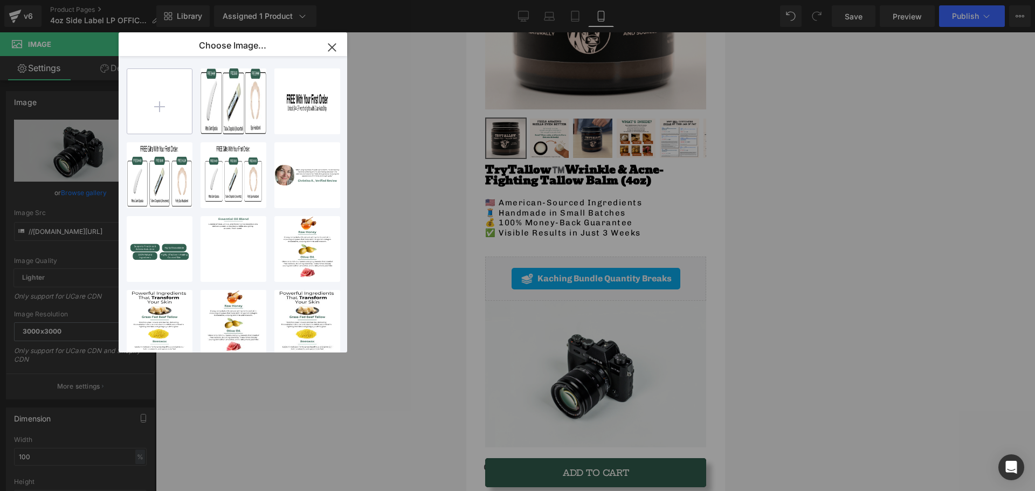
click at [147, 108] on input "file" at bounding box center [159, 101] width 65 height 65
type input "C:\fakepath\FREE $14.99 (5).png"
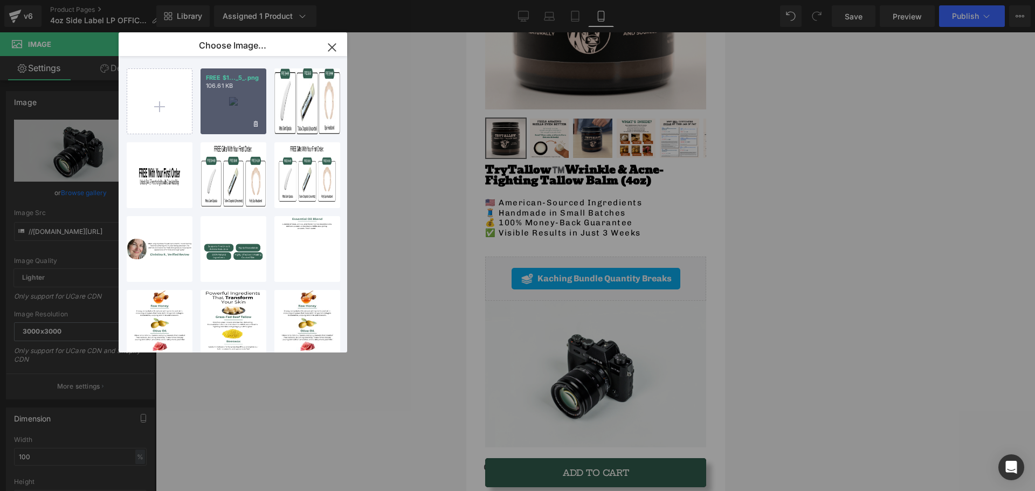
click at [235, 105] on div "FREE $1..._5_.png 106.61 KB" at bounding box center [234, 101] width 66 height 66
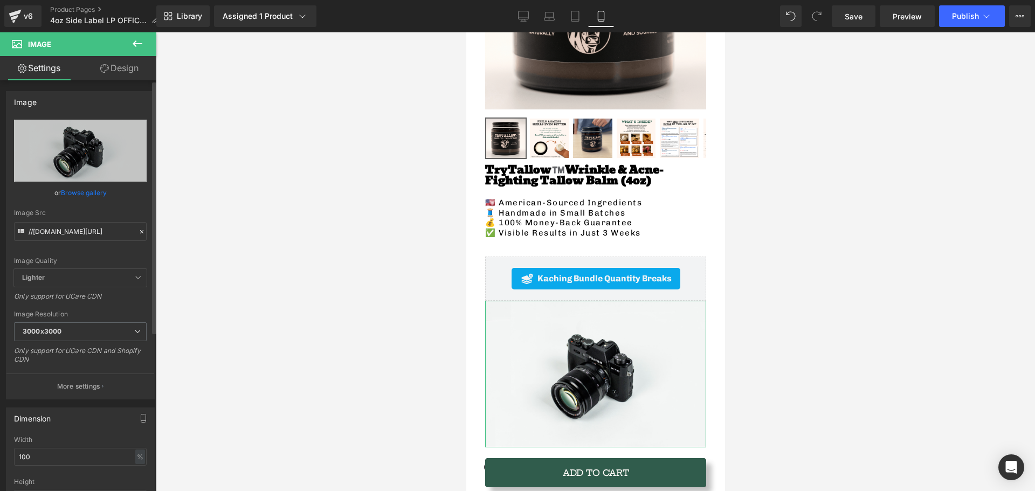
click at [75, 197] on link "Browse gallery" at bounding box center [84, 192] width 46 height 19
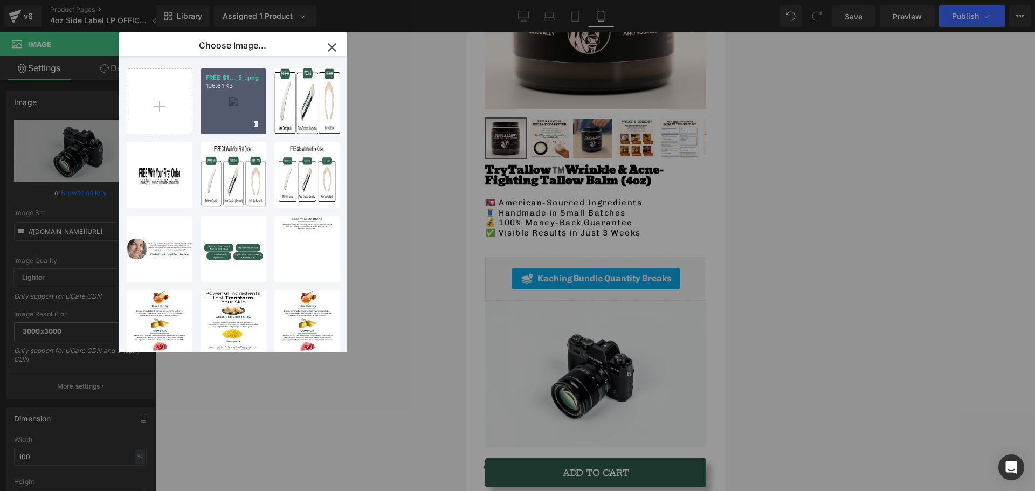
click at [201, 115] on div "FREE $1..._5_.png 106.61 KB" at bounding box center [234, 101] width 66 height 66
type input "[URL][DOMAIN_NAME]"
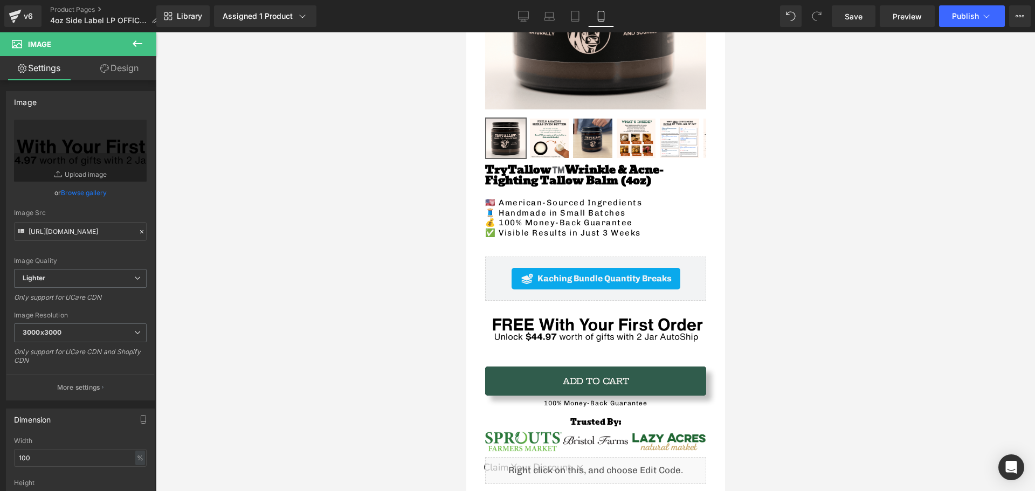
click at [130, 42] on button at bounding box center [138, 44] width 38 height 24
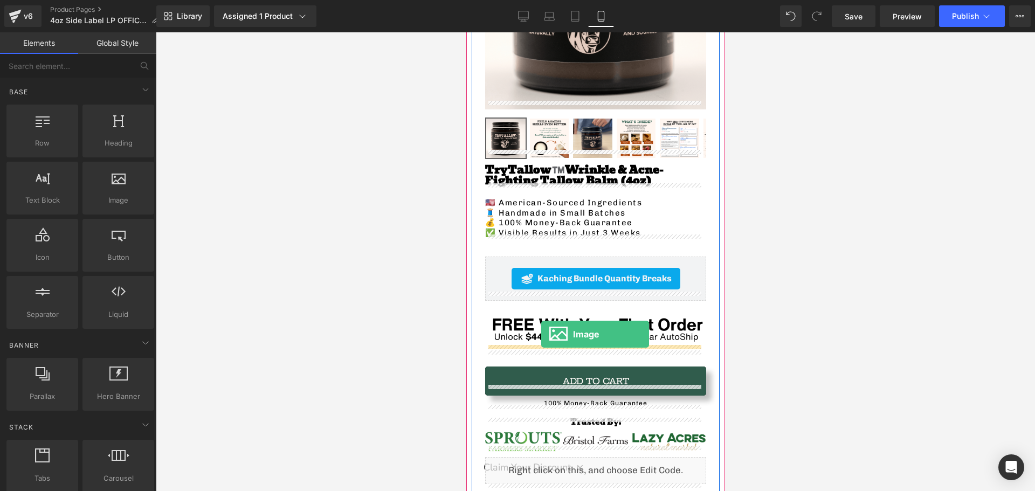
drag, startPoint x: 722, startPoint y: 250, endPoint x: 541, endPoint y: 334, distance: 199.9
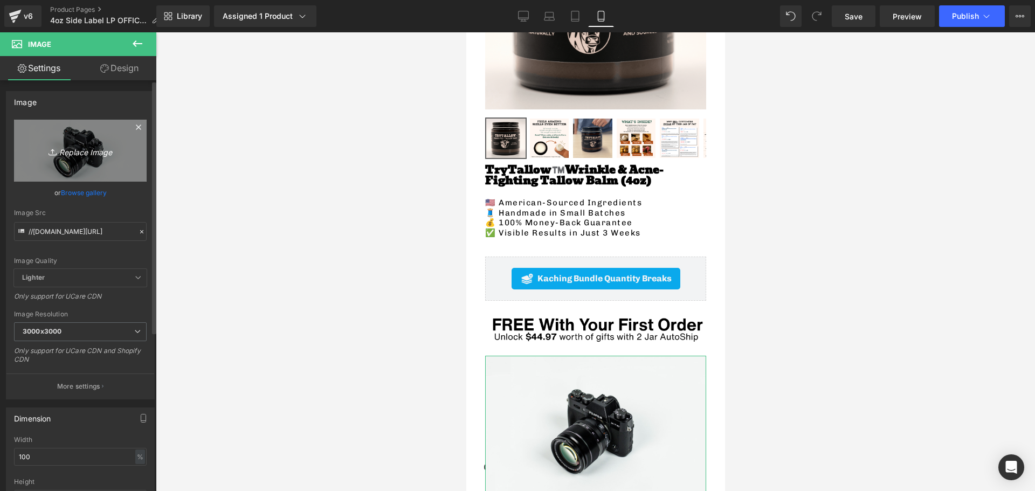
click at [81, 154] on icon "Replace Image" at bounding box center [80, 150] width 86 height 13
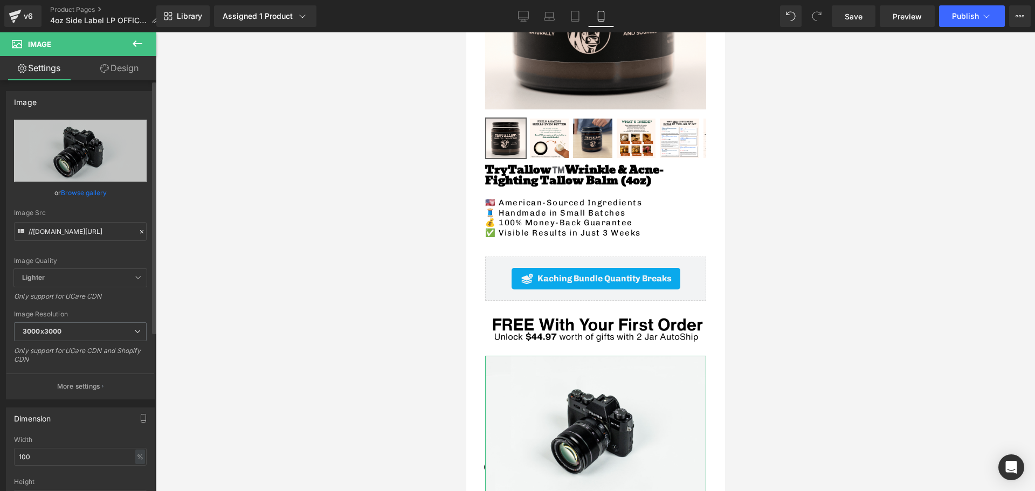
click at [67, 194] on link "Browse gallery" at bounding box center [84, 192] width 46 height 19
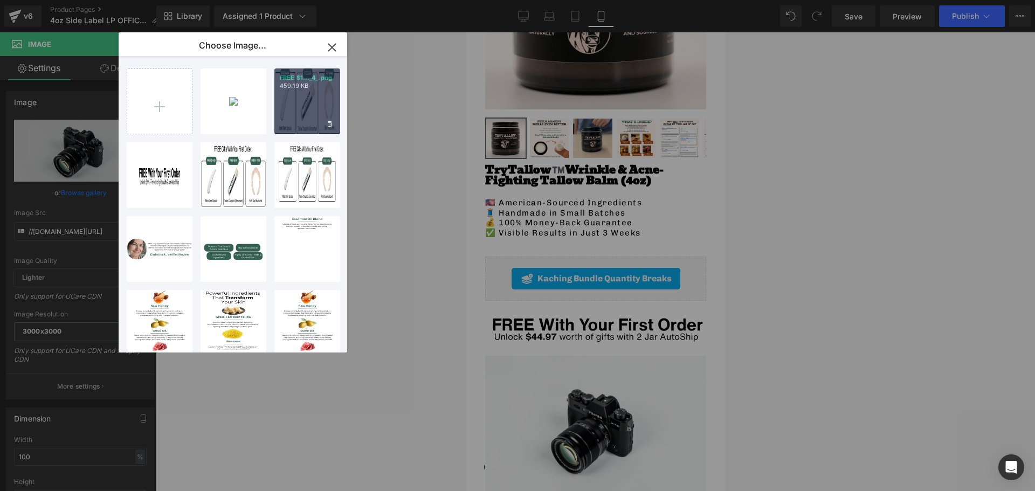
click at [275, 124] on div "FREE $1..._4_.png 459.19 KB" at bounding box center [307, 101] width 66 height 66
type input "[URL][DOMAIN_NAME]"
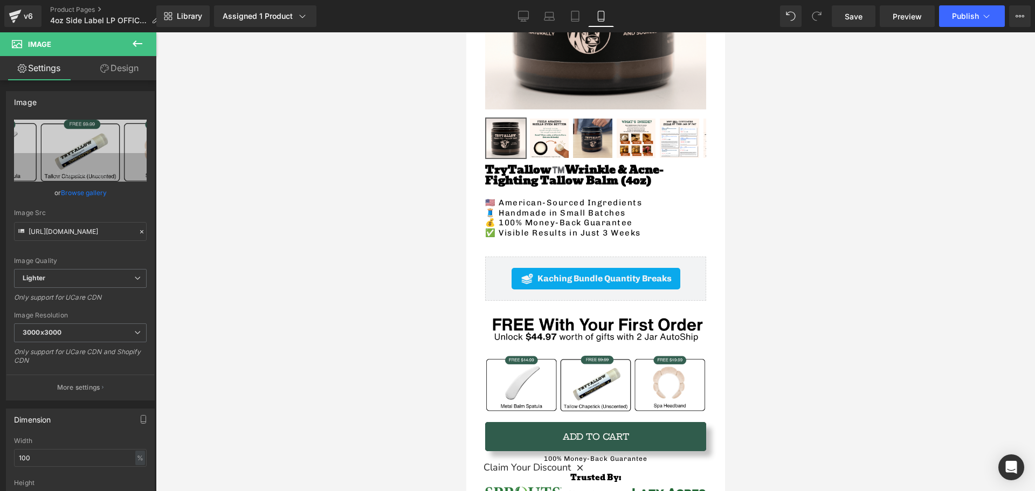
click at [132, 49] on icon at bounding box center [137, 43] width 13 height 13
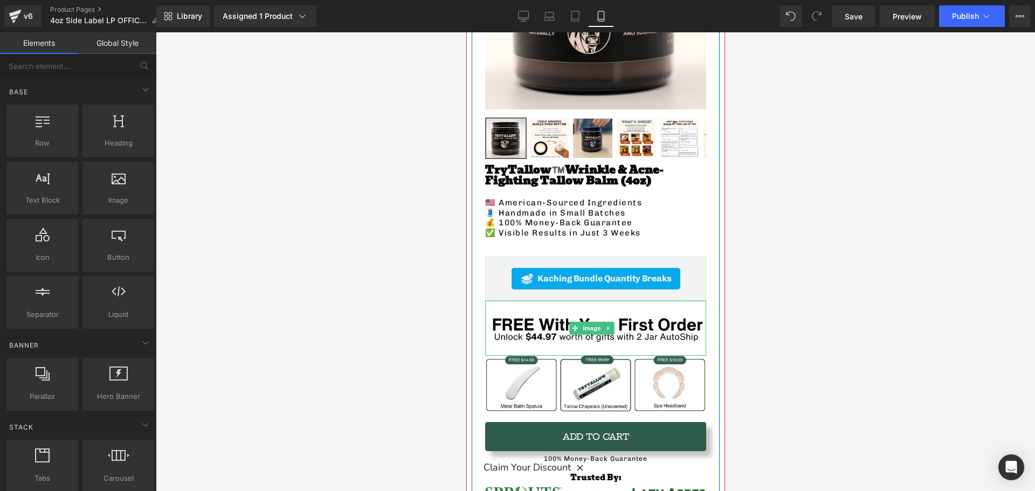
click at [538, 314] on img at bounding box center [595, 329] width 221 height 56
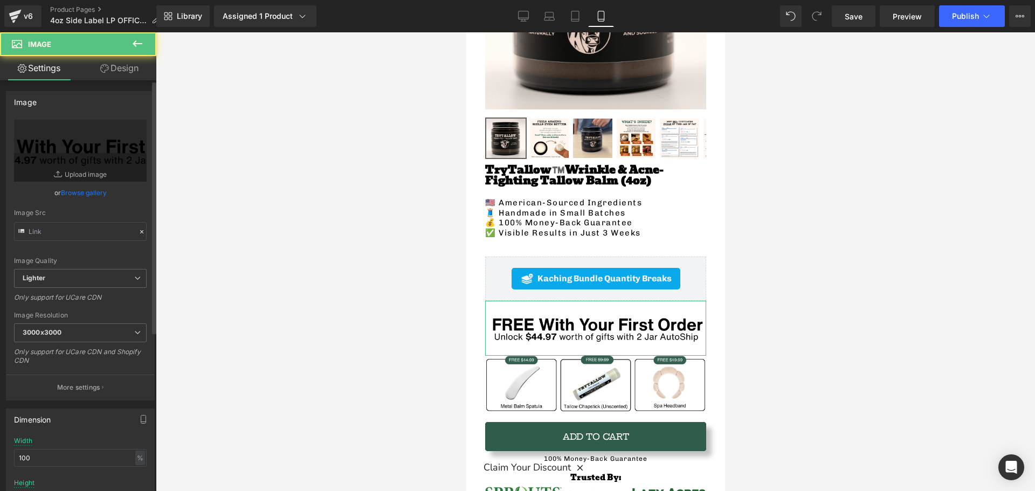
type input "[URL][DOMAIN_NAME]"
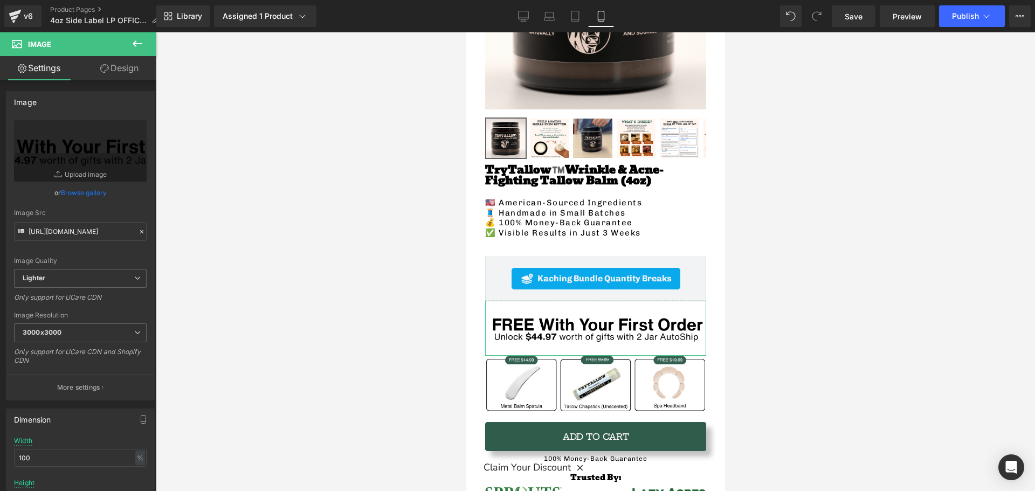
click at [119, 61] on link "Design" at bounding box center [119, 68] width 78 height 24
click at [0, 0] on div "Spacing" at bounding box center [0, 0] width 0 height 0
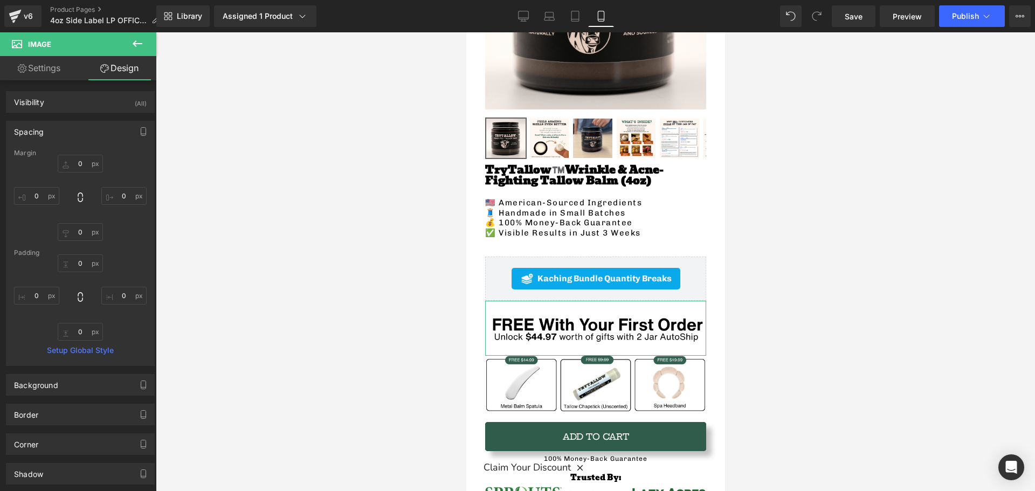
type input "0"
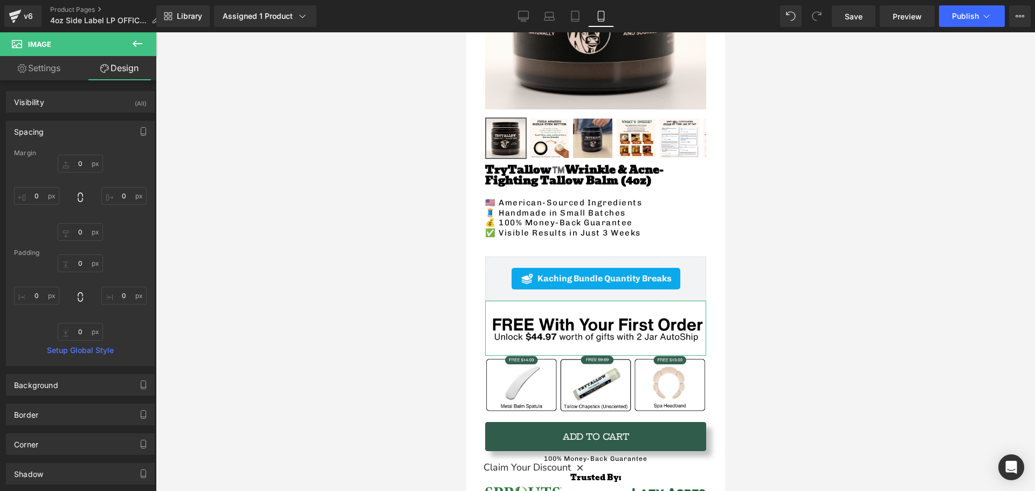
type input "0"
click at [80, 165] on input "0" at bounding box center [80, 164] width 45 height 18
type input "-20"
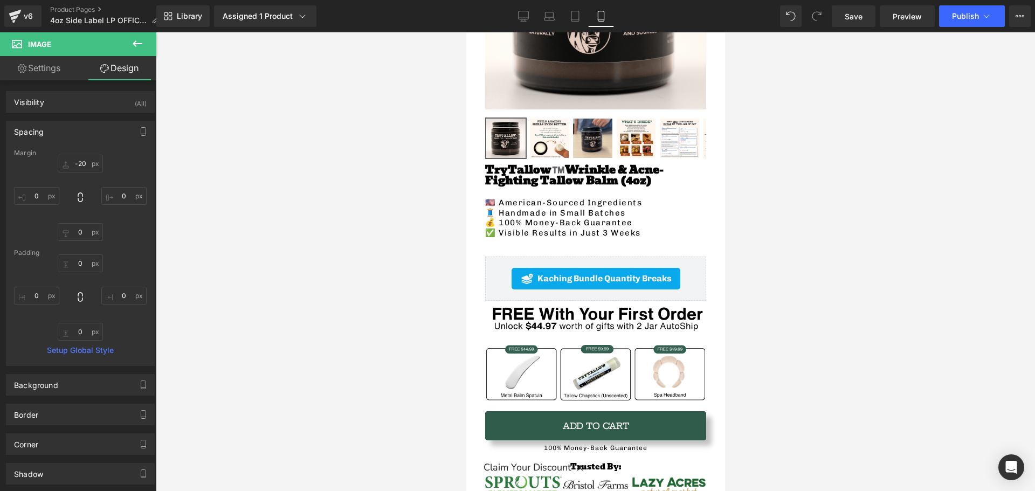
click at [377, 325] on div at bounding box center [595, 261] width 879 height 459
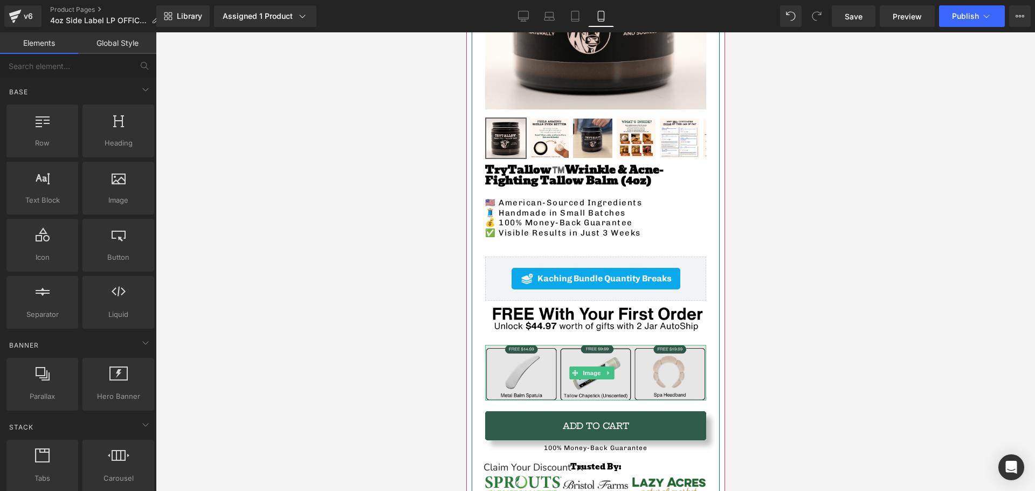
click at [532, 362] on img at bounding box center [595, 373] width 221 height 56
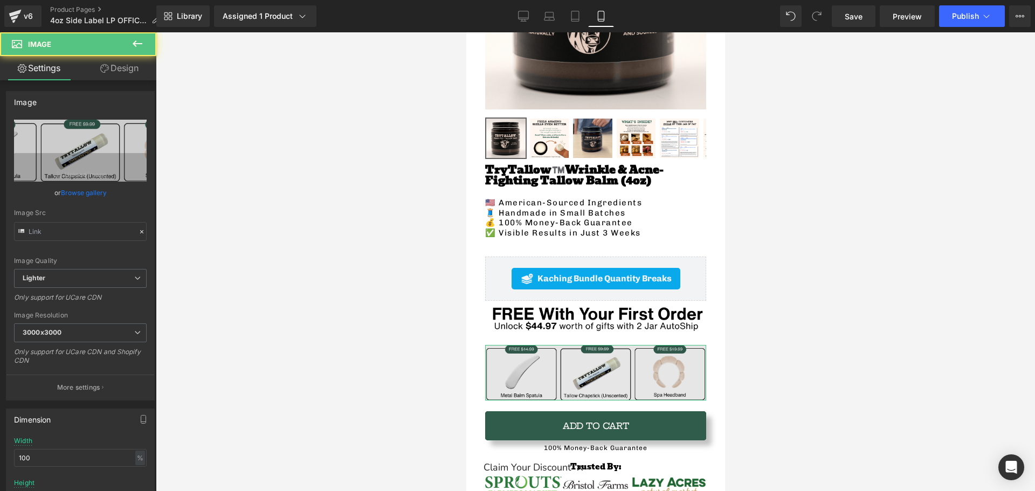
type input "[URL][DOMAIN_NAME]"
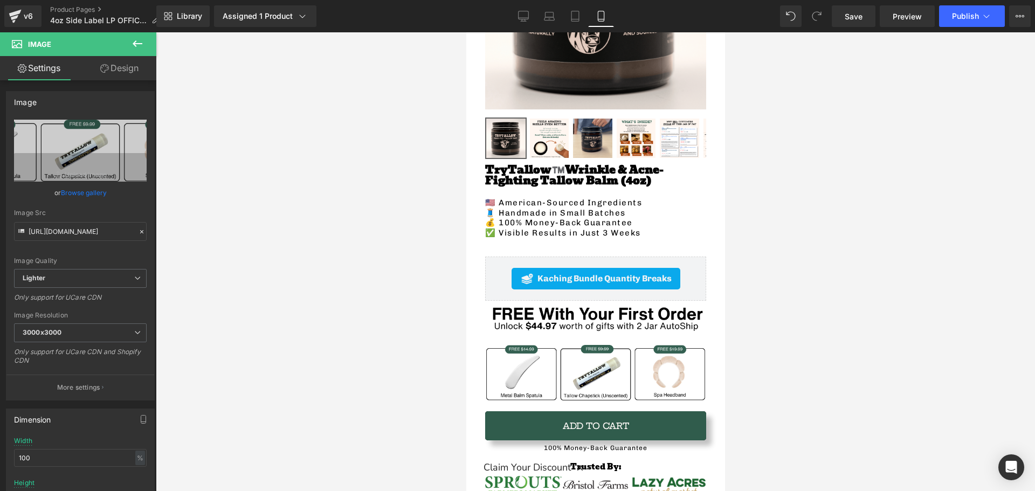
click at [134, 32] on button at bounding box center [138, 44] width 38 height 24
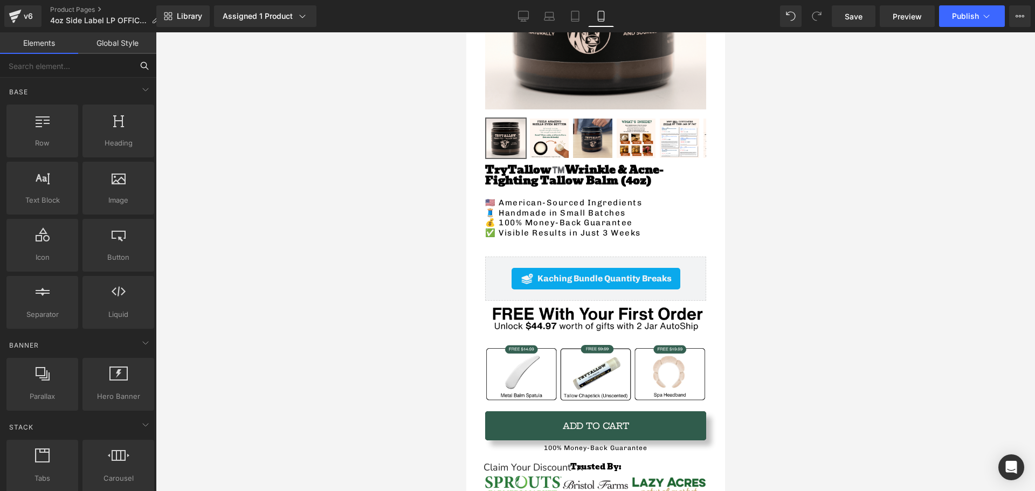
click at [121, 58] on input "text" at bounding box center [66, 66] width 133 height 24
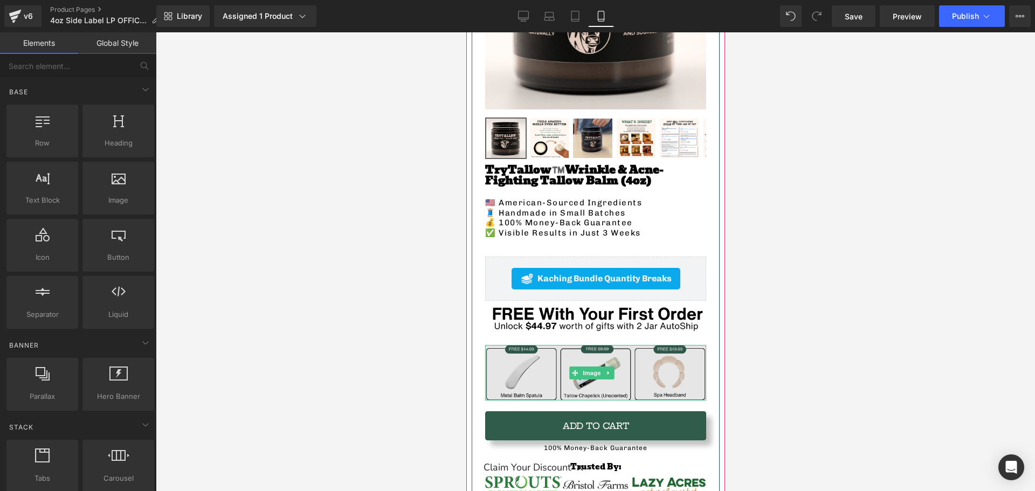
drag, startPoint x: 568, startPoint y: 201, endPoint x: 520, endPoint y: 349, distance: 156.1
click at [520, 349] on img at bounding box center [595, 373] width 221 height 56
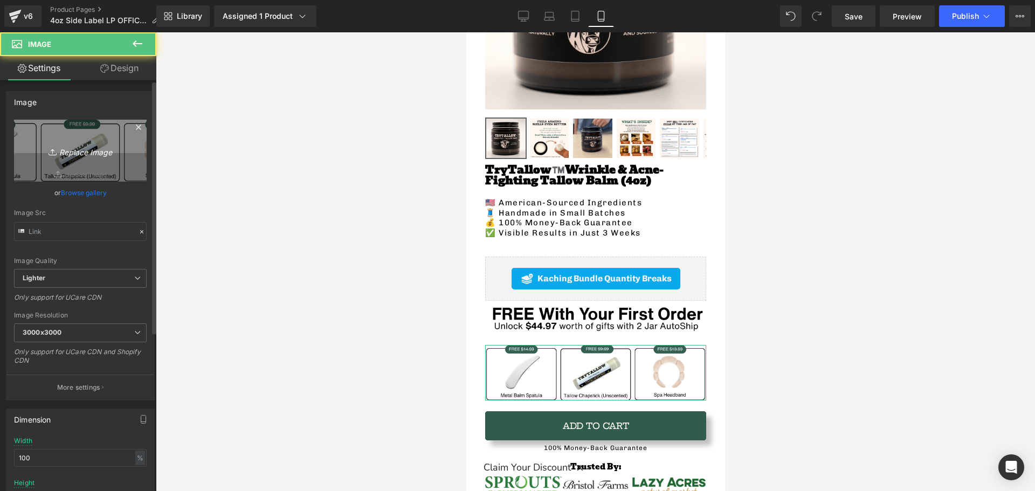
type input "[URL][DOMAIN_NAME]"
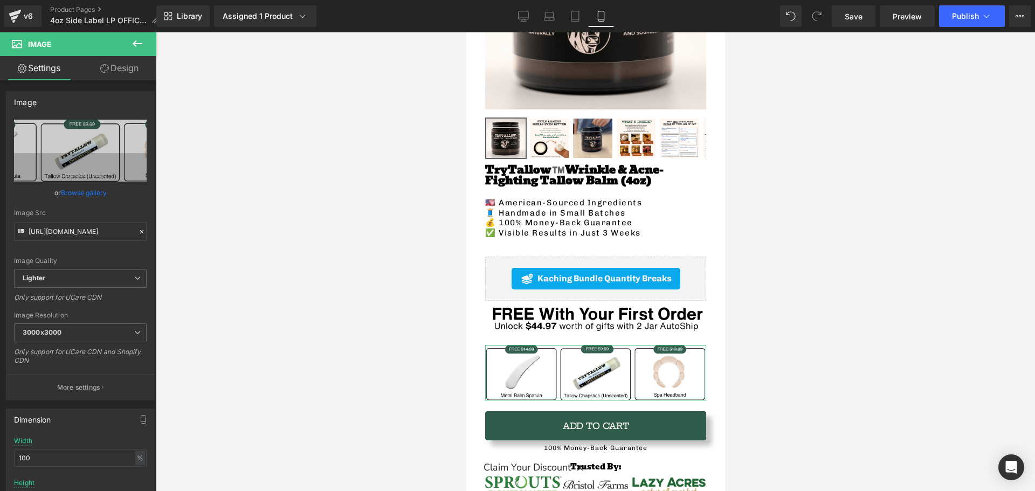
click at [128, 68] on link "Design" at bounding box center [119, 68] width 78 height 24
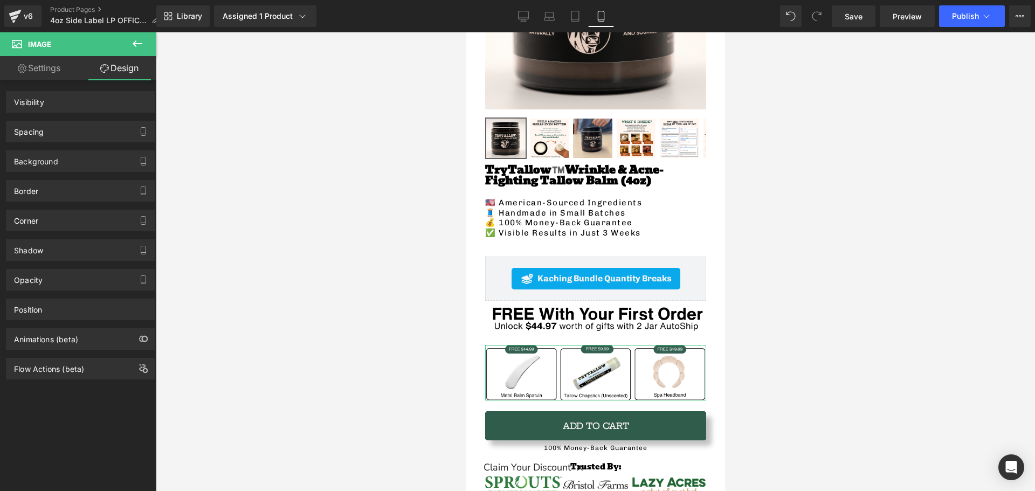
click at [95, 124] on div "Spacing" at bounding box center [80, 131] width 148 height 20
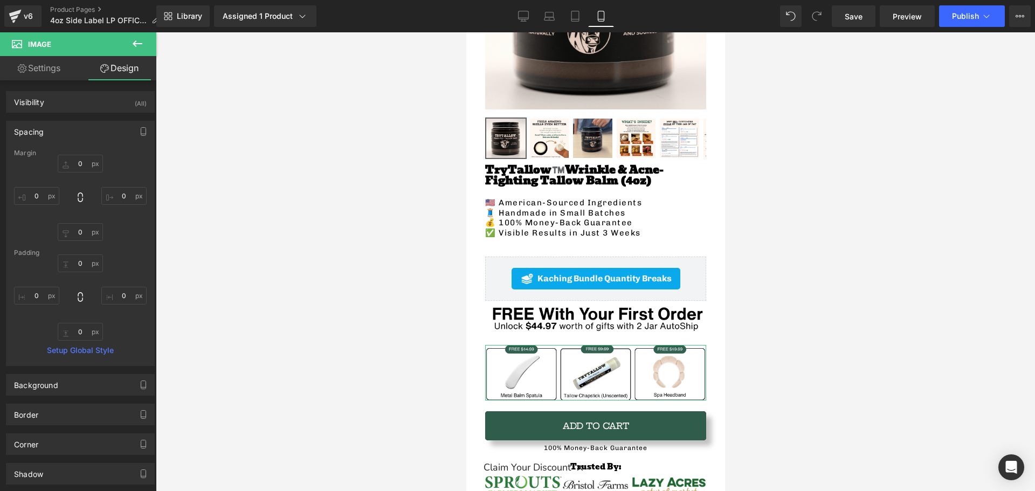
type input "0"
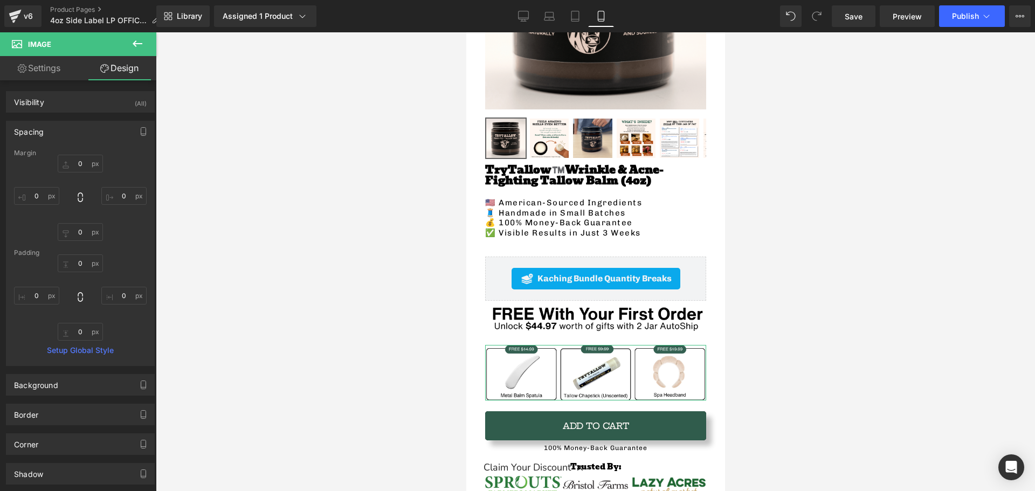
type input "0"
click at [79, 163] on input "0" at bounding box center [80, 164] width 45 height 18
type input "-16"
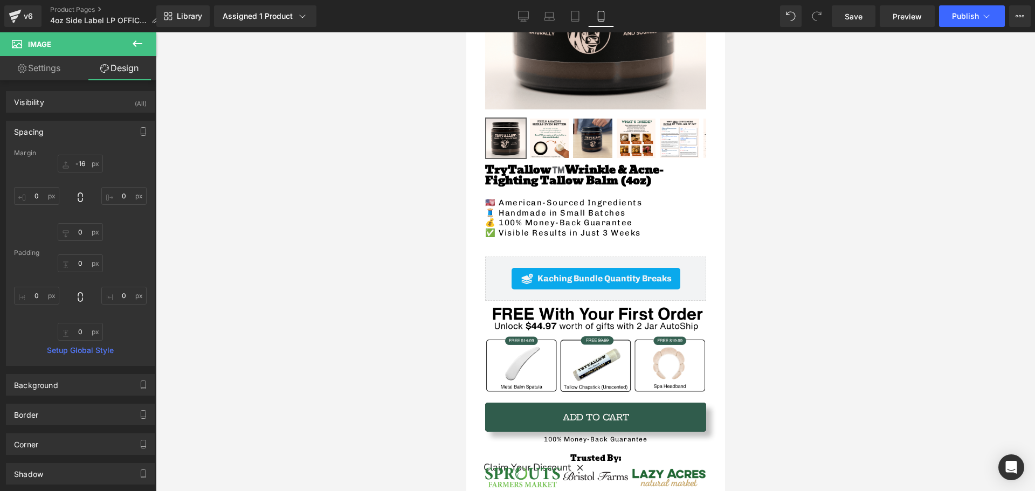
click at [322, 324] on div at bounding box center [595, 261] width 879 height 459
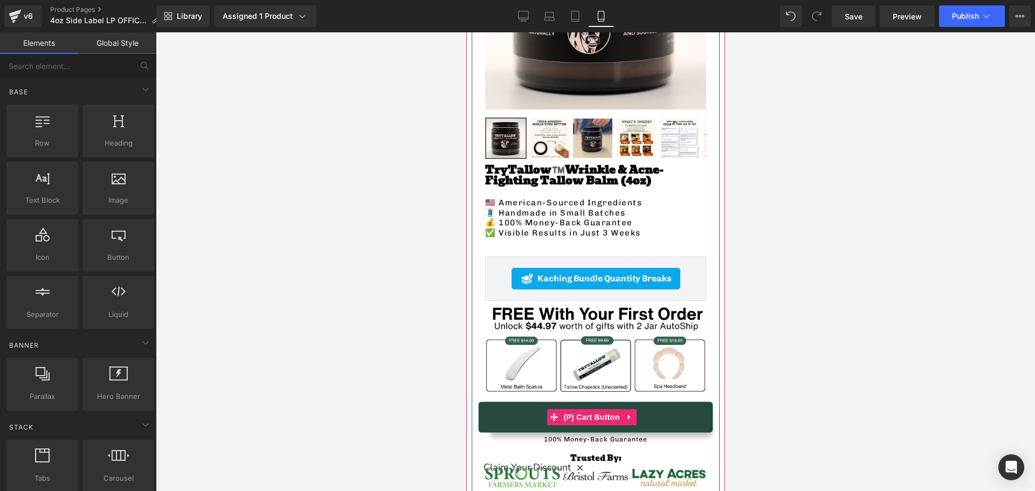
click at [522, 403] on button "Add To Cart" at bounding box center [595, 417] width 221 height 29
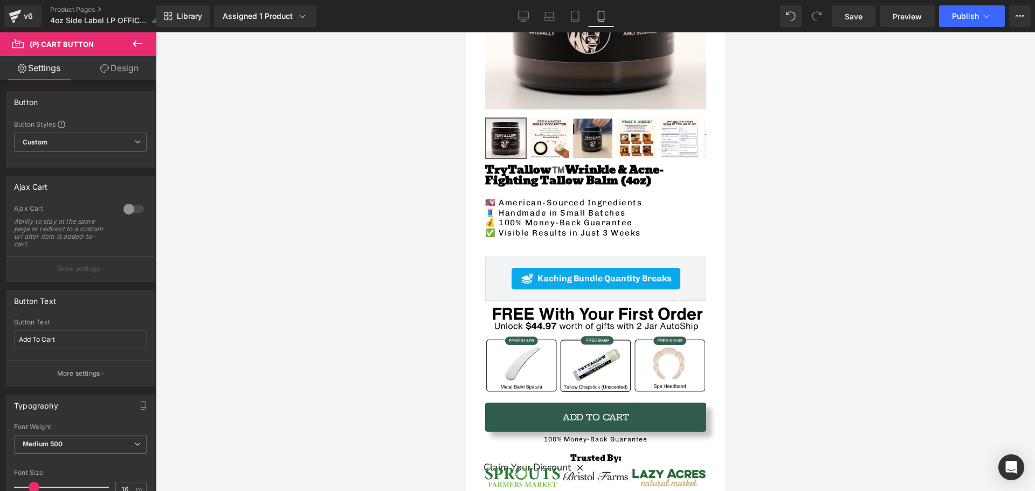
click at [115, 68] on link "Design" at bounding box center [119, 68] width 78 height 24
click at [0, 0] on div "Spacing" at bounding box center [0, 0] width 0 height 0
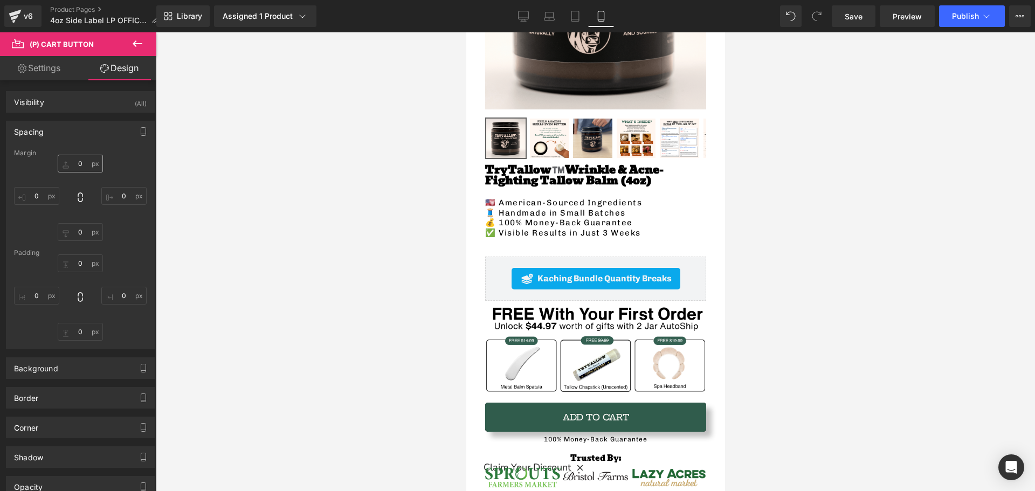
type input "10"
type input "0"
type input "19"
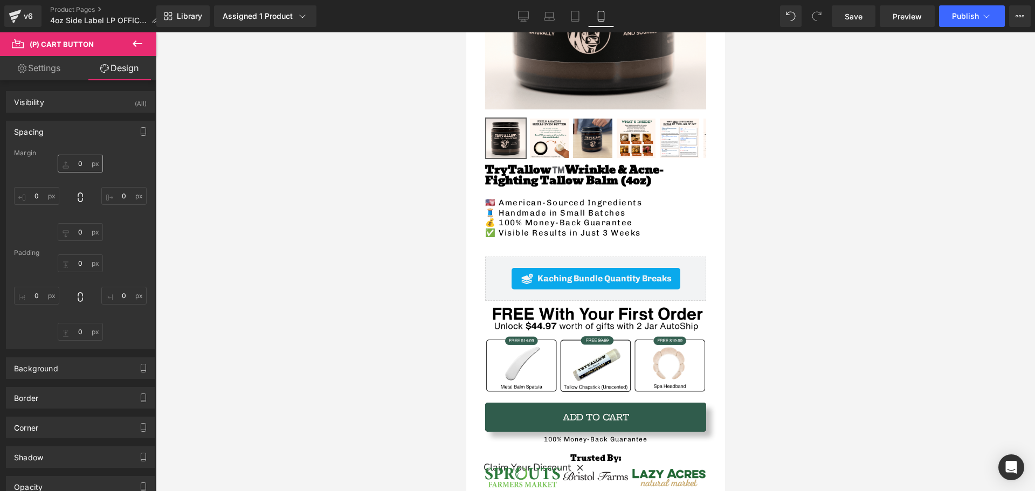
type input "34"
type input "19"
type input "34"
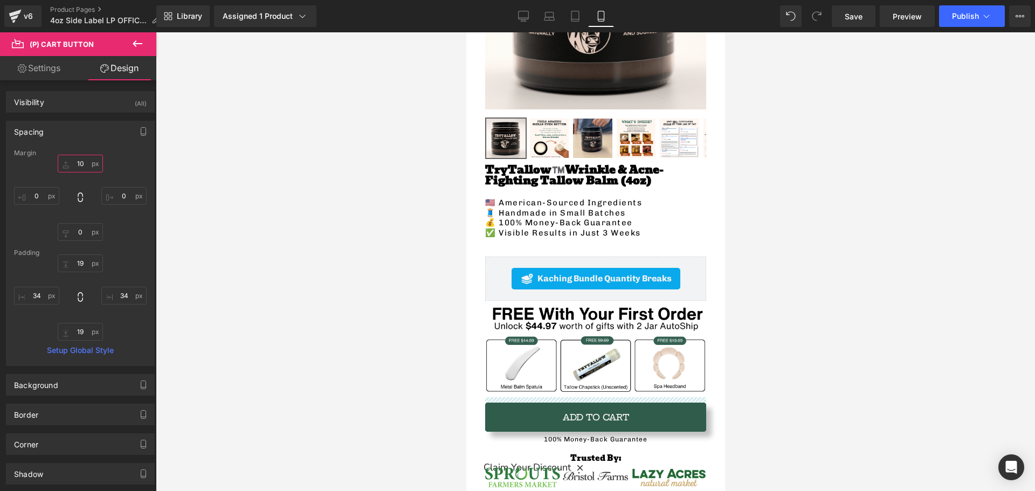
click at [78, 165] on input "10" at bounding box center [80, 164] width 45 height 18
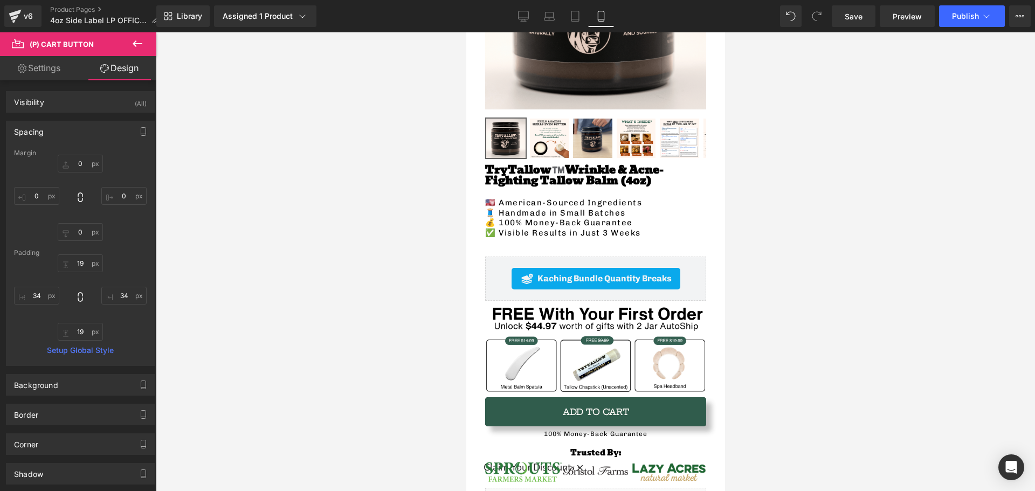
drag, startPoint x: 245, startPoint y: 267, endPoint x: 404, endPoint y: 268, distance: 158.5
click at [245, 267] on div at bounding box center [595, 261] width 879 height 459
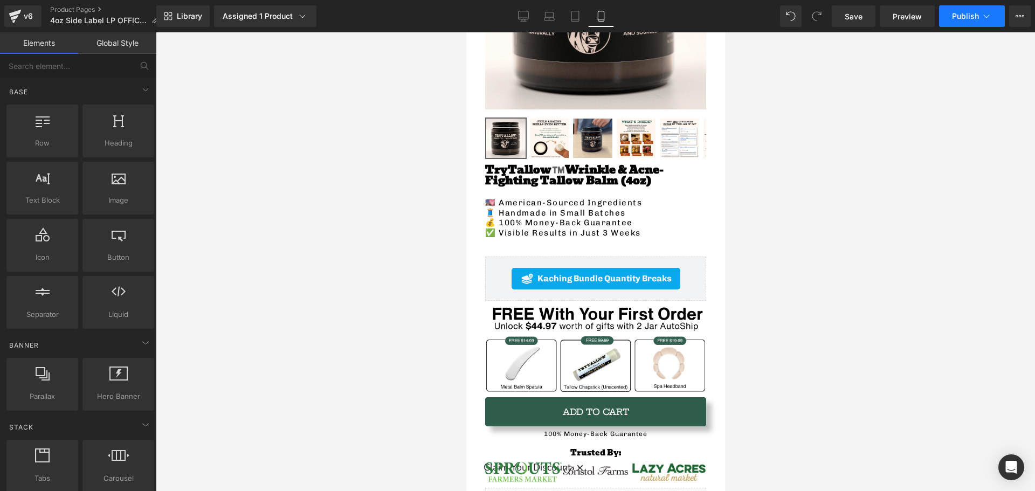
click at [982, 20] on icon at bounding box center [986, 16] width 11 height 11
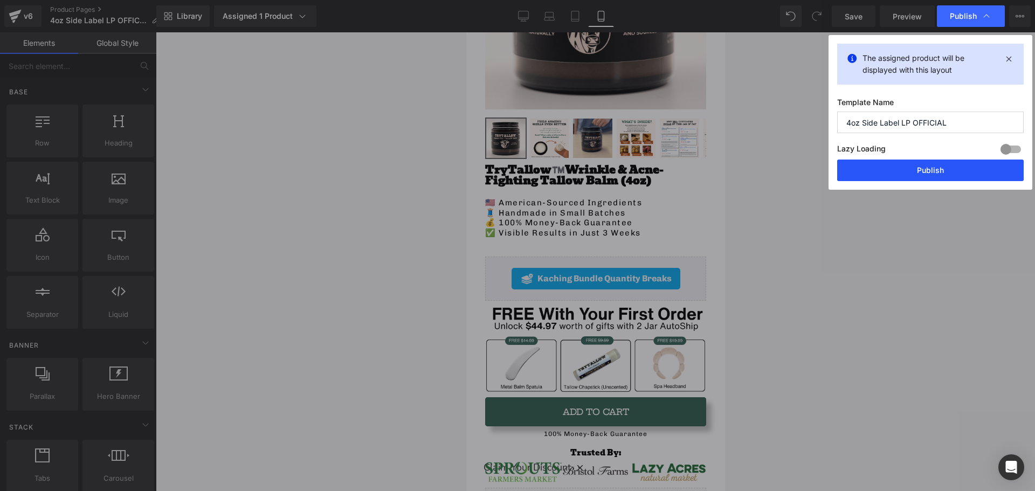
click at [913, 176] on button "Publish" at bounding box center [930, 171] width 186 height 22
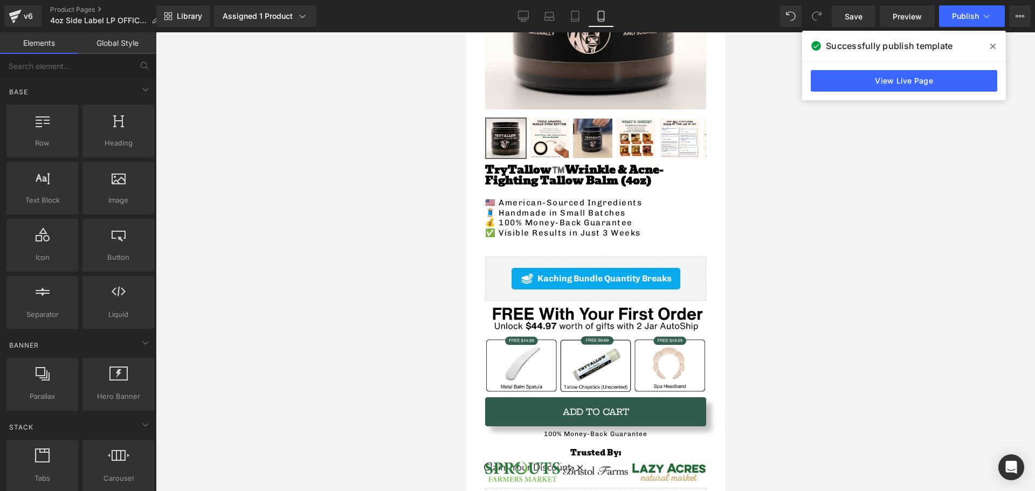
click at [998, 48] on span at bounding box center [992, 46] width 17 height 17
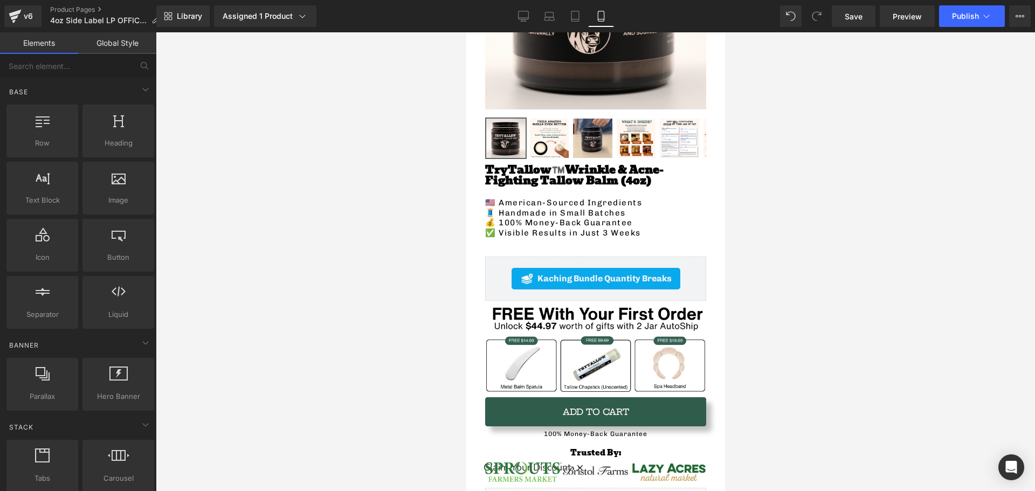
click at [379, 152] on div at bounding box center [595, 261] width 879 height 459
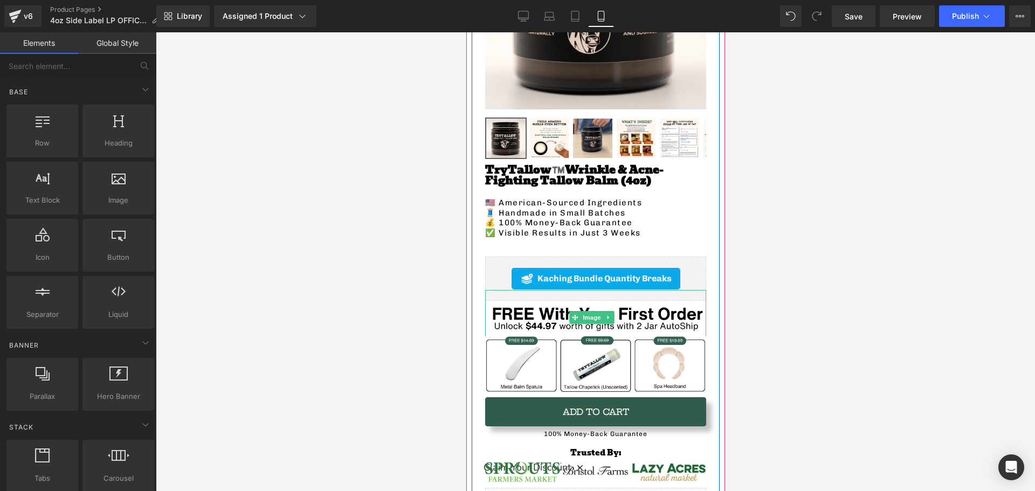
click at [557, 310] on img at bounding box center [595, 318] width 221 height 56
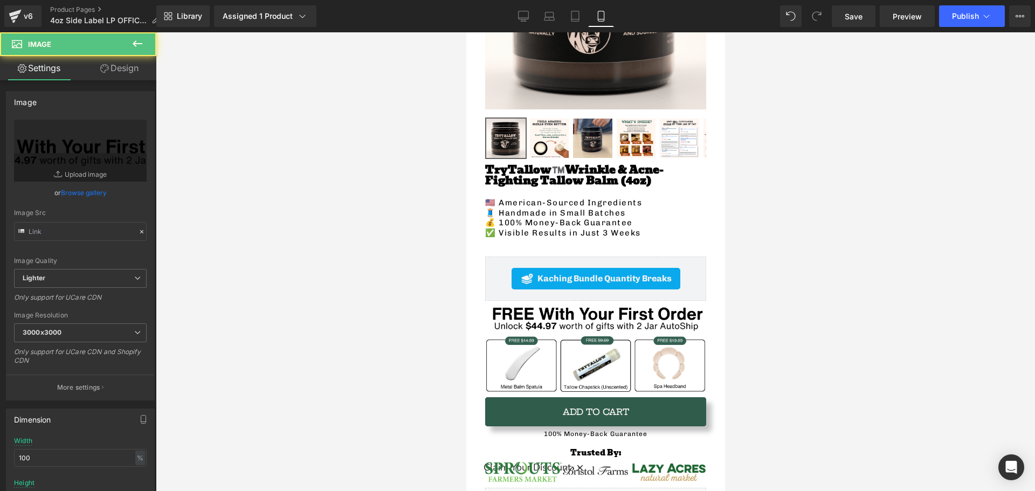
type input "[URL][DOMAIN_NAME]"
drag, startPoint x: 108, startPoint y: 59, endPoint x: 76, endPoint y: 141, distance: 88.1
click at [108, 59] on link "Design" at bounding box center [119, 68] width 78 height 24
click at [0, 0] on div "Spacing" at bounding box center [0, 0] width 0 height 0
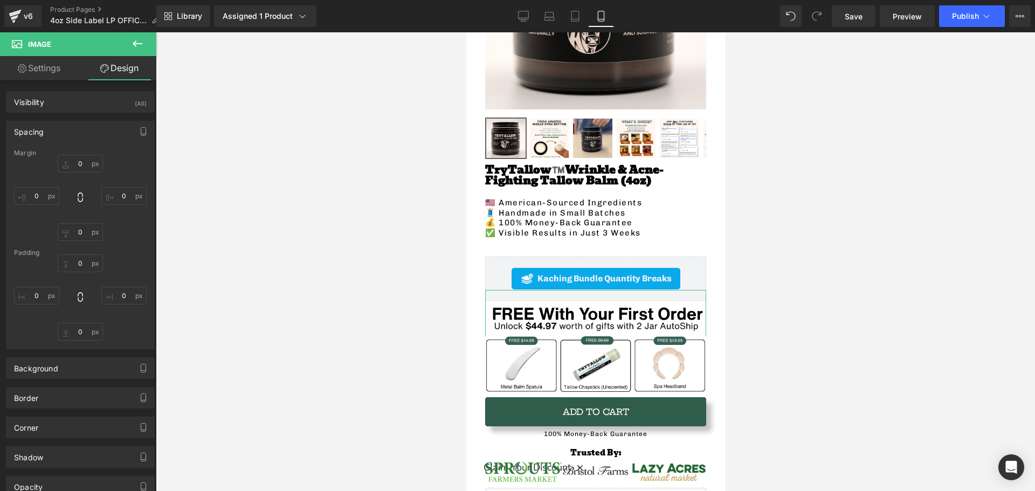
type input "-20"
type input "0"
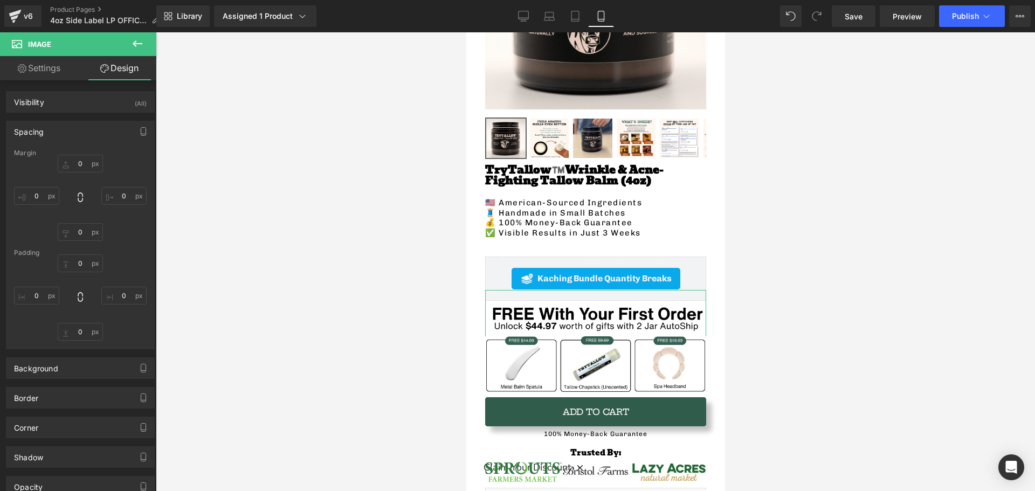
type input "0"
click at [82, 233] on input "0" at bounding box center [80, 232] width 45 height 18
type input "10"
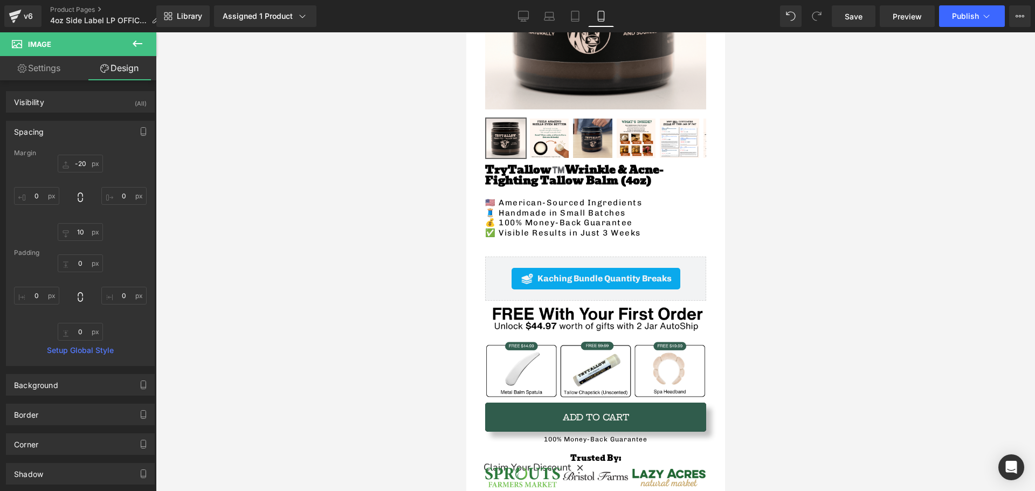
click at [302, 293] on div at bounding box center [595, 261] width 879 height 459
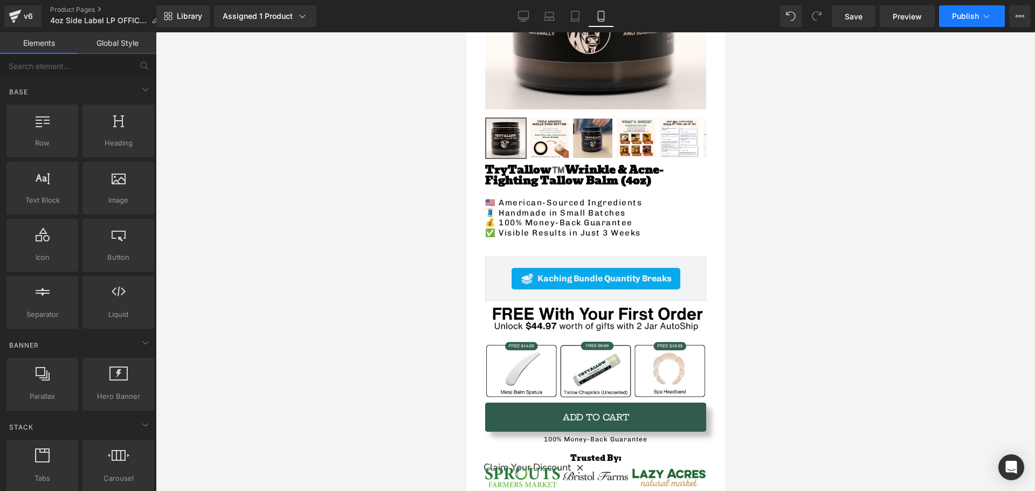
click at [952, 19] on span "Publish" at bounding box center [965, 16] width 27 height 9
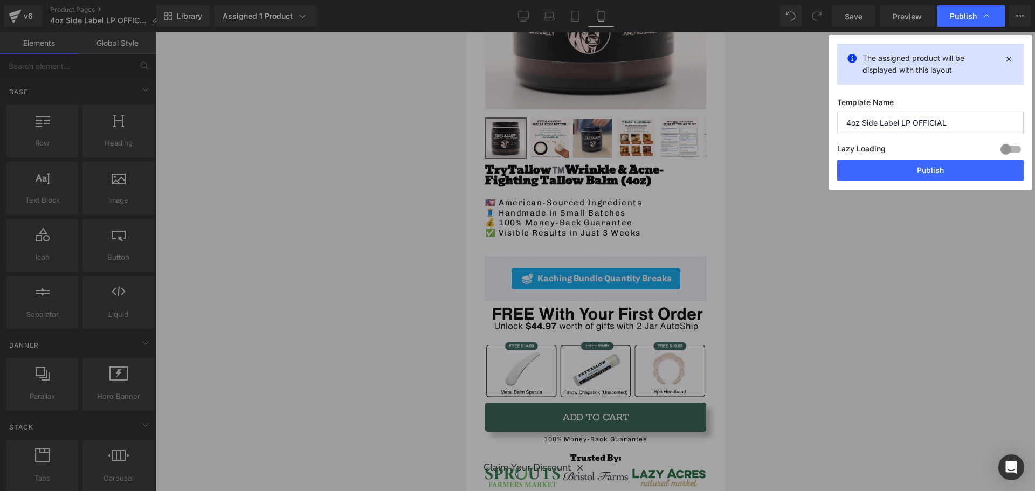
click at [910, 168] on button "Publish" at bounding box center [930, 171] width 186 height 22
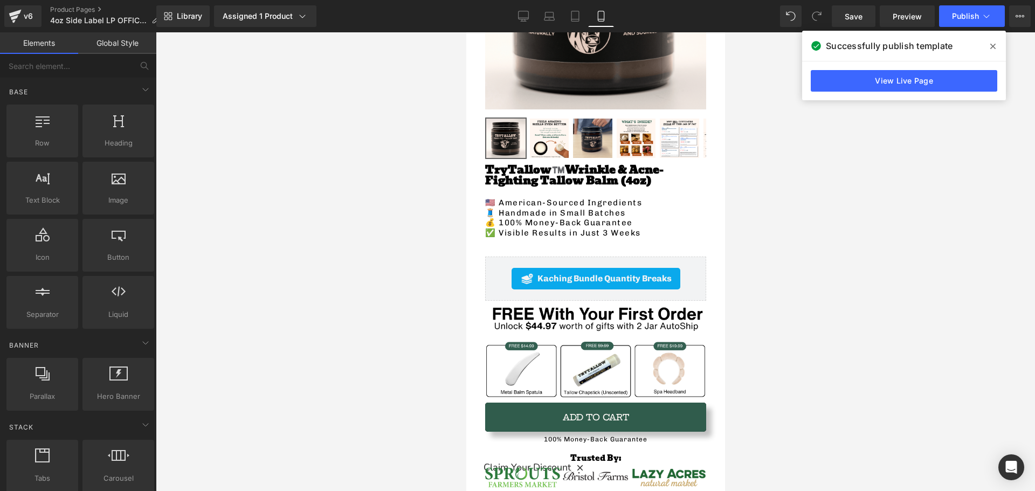
click at [333, 150] on div at bounding box center [595, 261] width 879 height 459
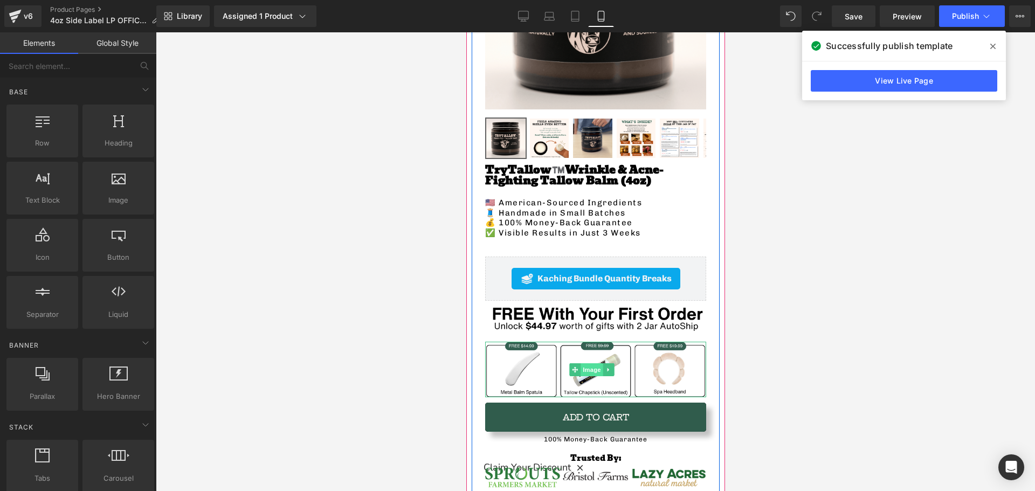
click at [593, 363] on span "Image" at bounding box center [591, 369] width 23 height 13
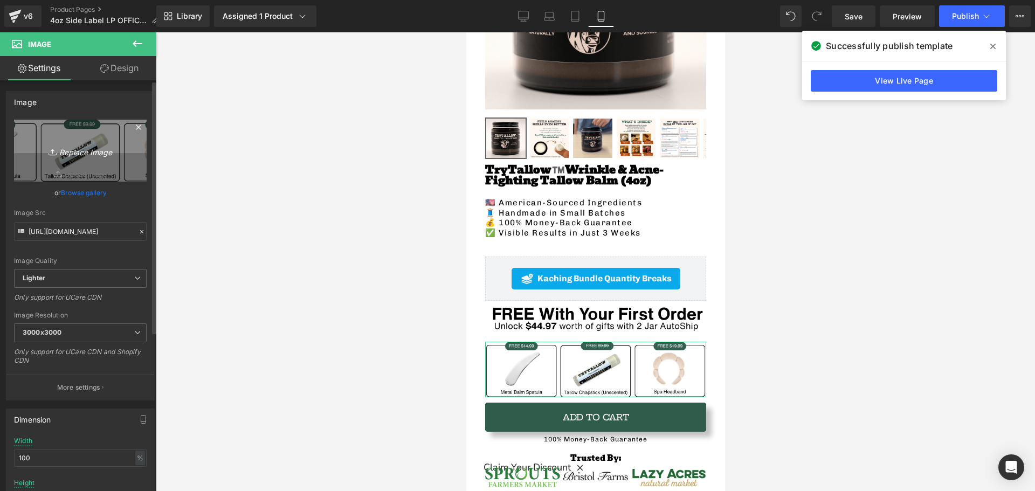
click at [76, 156] on icon "Replace Image" at bounding box center [80, 150] width 86 height 13
type input "C:\fakepath\FREE $14.99 (6).png"
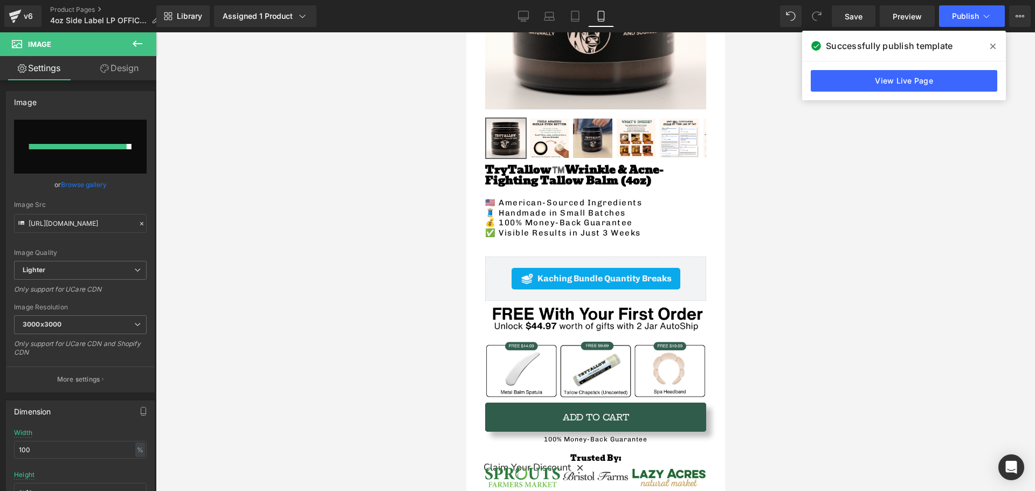
type input "[URL][DOMAIN_NAME]"
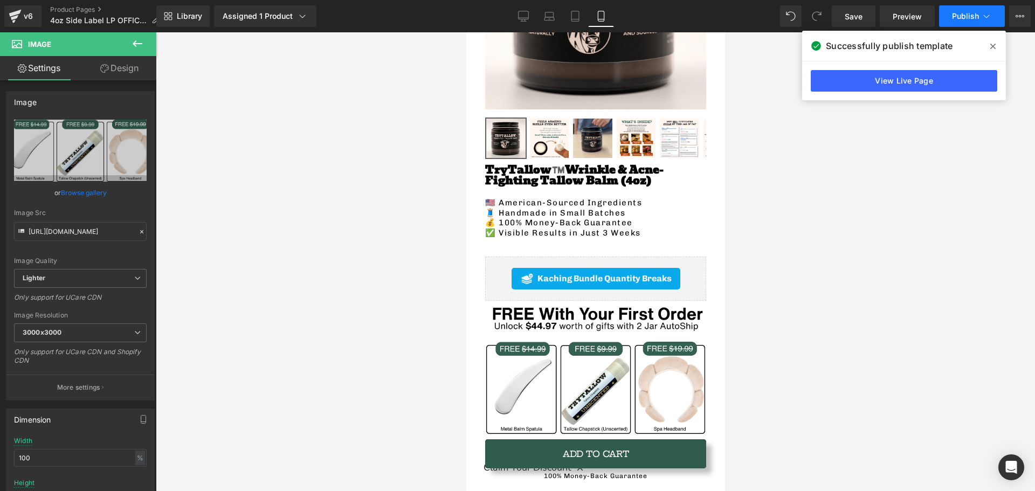
click at [974, 18] on span "Publish" at bounding box center [965, 16] width 27 height 9
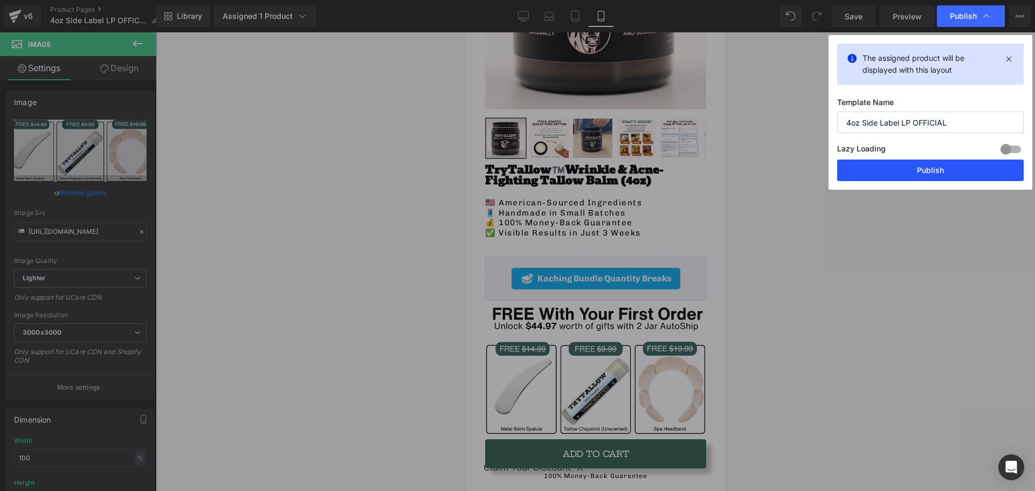
click at [954, 164] on button "Publish" at bounding box center [930, 171] width 186 height 22
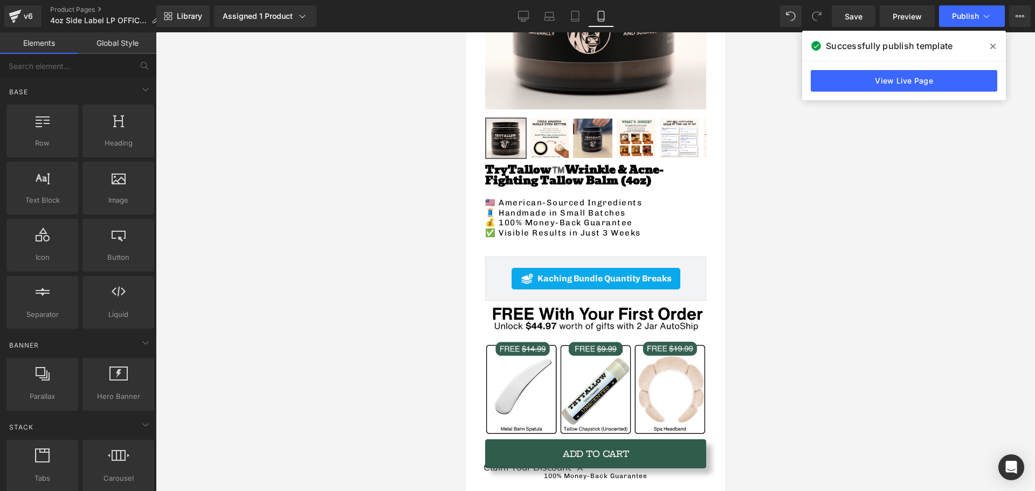
click at [327, 246] on div at bounding box center [595, 261] width 879 height 459
